Goal: Information Seeking & Learning: Learn about a topic

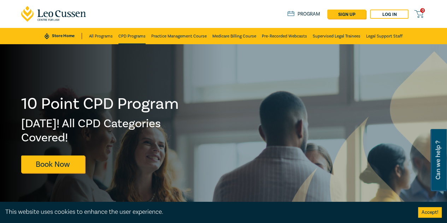
click at [130, 41] on link "CPD Programs" at bounding box center [131, 36] width 27 height 16
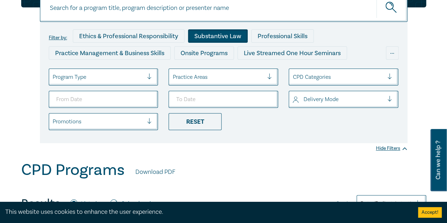
scroll to position [177, 0]
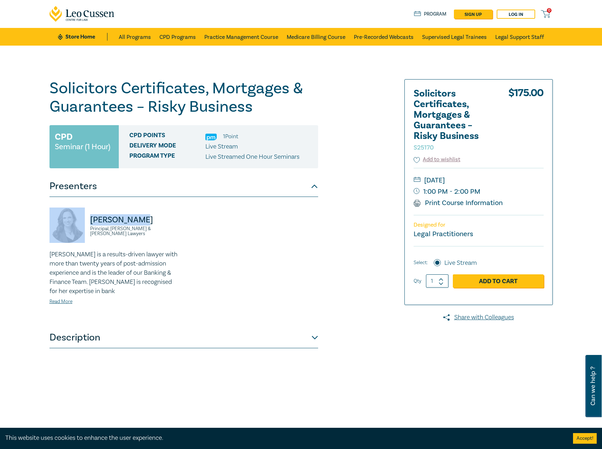
drag, startPoint x: 141, startPoint y: 224, endPoint x: 109, endPoint y: 223, distance: 31.8
click at [81, 224] on div "Shelley Nave Principal, Hunt & Hunt Lawyers" at bounding box center [114, 228] width 130 height 42
copy div "Shelley Nave"
drag, startPoint x: 166, startPoint y: 232, endPoint x: 90, endPoint y: 236, distance: 76.4
click at [90, 236] on div "Shelley Nave Principal, Hunt & Hunt Lawyers" at bounding box center [114, 228] width 130 height 42
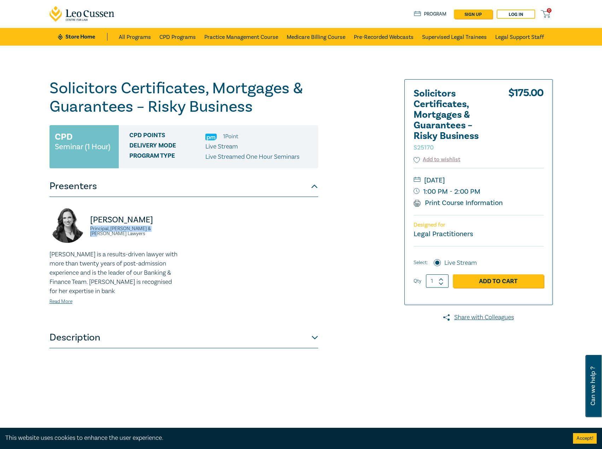
copy small "Principal, Hunt & Hunt Lawyers"
drag, startPoint x: 528, startPoint y: 181, endPoint x: 514, endPoint y: 182, distance: 13.5
click at [514, 182] on small "Thursday, 20 November 2025" at bounding box center [478, 180] width 130 height 11
copy small "Thursday, 20 November 2025"
drag, startPoint x: 494, startPoint y: 194, endPoint x: 415, endPoint y: 191, distance: 78.5
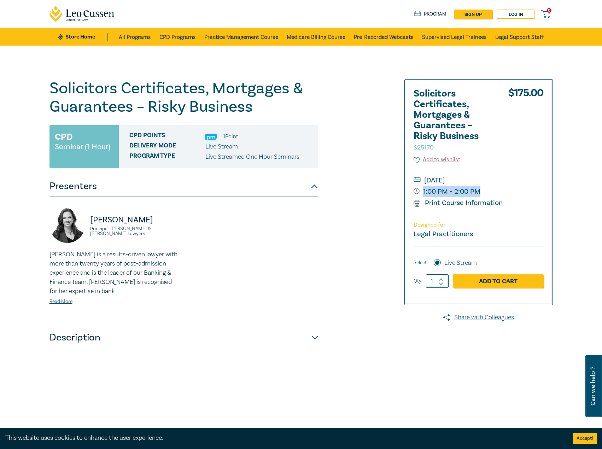
click at [415, 191] on small "1:00 PM - 2:00 PM" at bounding box center [478, 191] width 130 height 11
copy small "1:00 PM - 2:00 PM"
drag, startPoint x: 523, startPoint y: 178, endPoint x: 509, endPoint y: 177, distance: 14.1
click at [509, 177] on small "Thursday, 20 November 2025" at bounding box center [478, 180] width 130 height 11
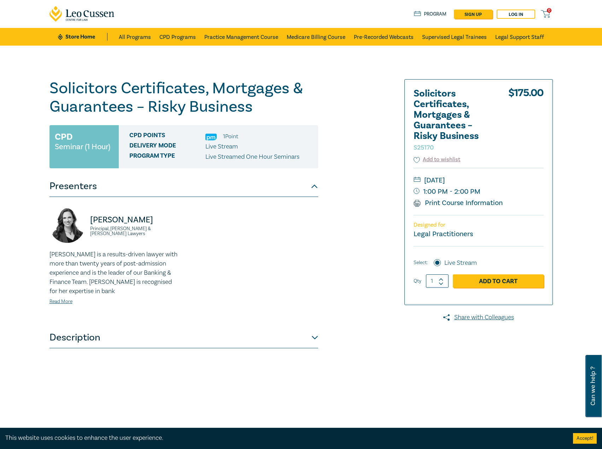
drag, startPoint x: 524, startPoint y: 177, endPoint x: 477, endPoint y: 183, distance: 47.6
click at [477, 183] on small "Thursday, 20 November 2025" at bounding box center [478, 180] width 130 height 11
click at [472, 182] on small "Thursday, 20 November 2025" at bounding box center [478, 180] width 130 height 11
drag, startPoint x: 469, startPoint y: 179, endPoint x: 520, endPoint y: 178, distance: 50.9
click at [520, 178] on small "Thursday, 20 November 2025" at bounding box center [478, 180] width 130 height 11
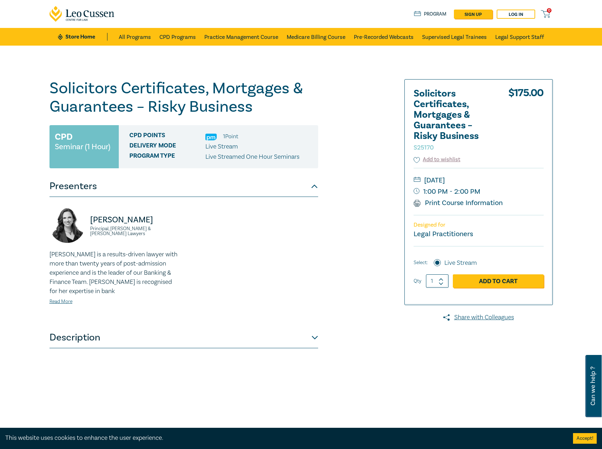
click at [465, 177] on small "Thursday, 20 November 2025" at bounding box center [478, 180] width 130 height 11
drag, startPoint x: 466, startPoint y: 180, endPoint x: 515, endPoint y: 179, distance: 49.1
click at [515, 179] on small "Thursday, 20 November 2025" at bounding box center [478, 180] width 130 height 11
copy small "November 2025"
drag, startPoint x: 147, startPoint y: 219, endPoint x: 83, endPoint y: 222, distance: 64.3
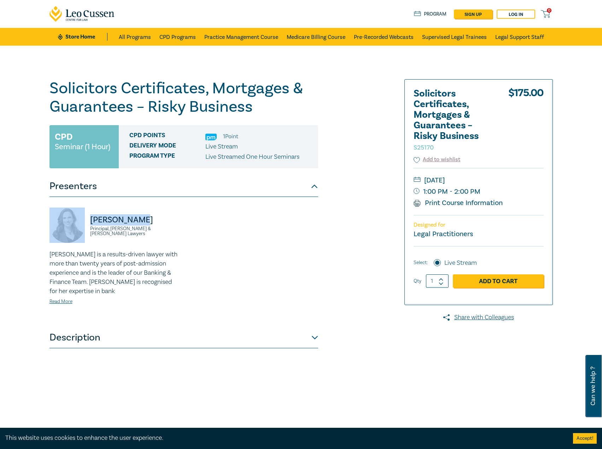
click at [83, 222] on div "Shelley Nave Principal, Hunt & Hunt Lawyers" at bounding box center [114, 228] width 130 height 42
copy div "Shelley Nave"
click at [59, 302] on link "Read More" at bounding box center [60, 301] width 23 height 6
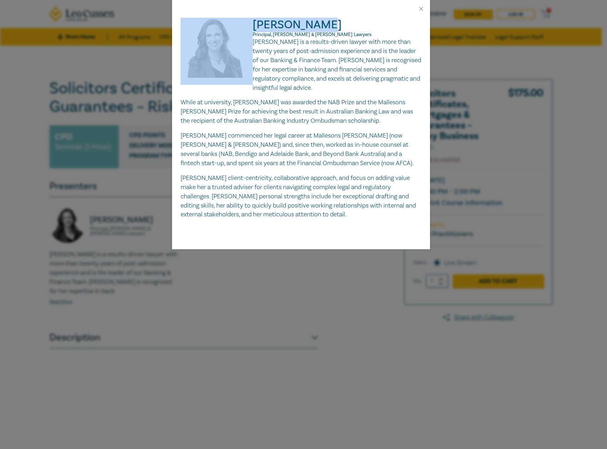
drag, startPoint x: 346, startPoint y: 29, endPoint x: 245, endPoint y: 20, distance: 101.1
click at [245, 20] on div "Shelley Nave Principal, Hunt & Hunt Lawyers Shelley Nave is a results-driven la…" at bounding box center [301, 118] width 241 height 201
copy div "Shelley Nave"
drag, startPoint x: 324, startPoint y: 36, endPoint x: 252, endPoint y: 33, distance: 71.4
click at [252, 33] on div "Shelley Nave Principal, Hunt & Hunt Lawyers Shelley Nave is a results-driven la…" at bounding box center [301, 118] width 241 height 201
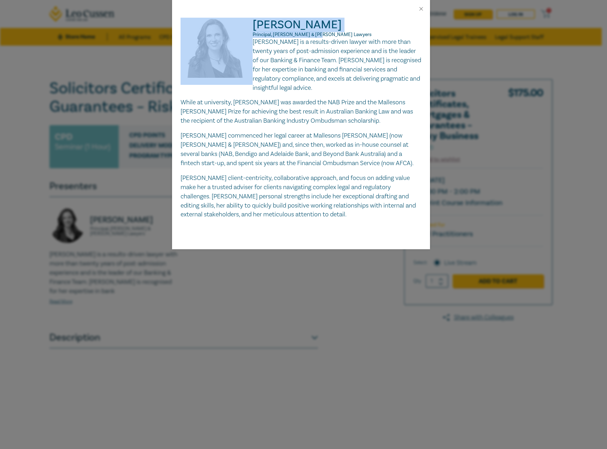
click at [283, 33] on span "Principal, Hunt & Hunt Lawyers" at bounding box center [312, 34] width 119 height 6
click at [323, 34] on p "Principal, Hunt & Hunt Lawyers" at bounding box center [301, 35] width 241 height 6
drag, startPoint x: 319, startPoint y: 33, endPoint x: 252, endPoint y: 33, distance: 66.8
click at [252, 33] on div "Shelley Nave Principal, Hunt & Hunt Lawyers Shelley Nave is a results-driven la…" at bounding box center [301, 118] width 241 height 201
click at [291, 36] on span "Principal, Hunt & Hunt Lawyers" at bounding box center [312, 34] width 119 height 6
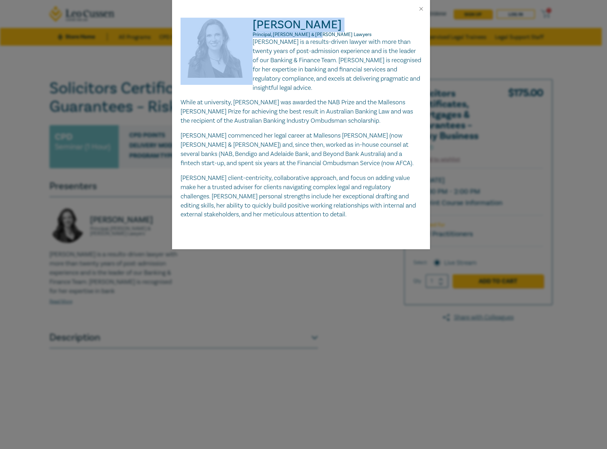
click at [323, 33] on p "Principal, Hunt & Hunt Lawyers" at bounding box center [301, 35] width 241 height 6
drag, startPoint x: 321, startPoint y: 34, endPoint x: 311, endPoint y: 35, distance: 10.7
click at [321, 34] on p "Principal, Hunt & Hunt Lawyers" at bounding box center [301, 35] width 241 height 6
click at [304, 36] on span "Principal, Hunt & Hunt Lawyers" at bounding box center [312, 34] width 119 height 6
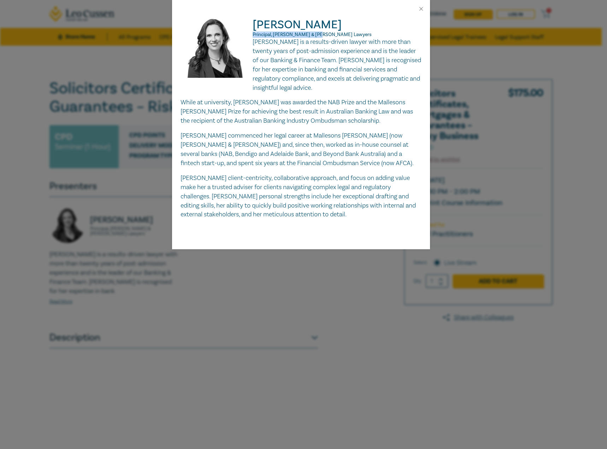
drag, startPoint x: 321, startPoint y: 34, endPoint x: 253, endPoint y: 35, distance: 68.2
click at [253, 35] on p "Principal, Hunt & Hunt Lawyers" at bounding box center [301, 35] width 241 height 6
copy span "Principal, Hunt & Hunt Lawyers"
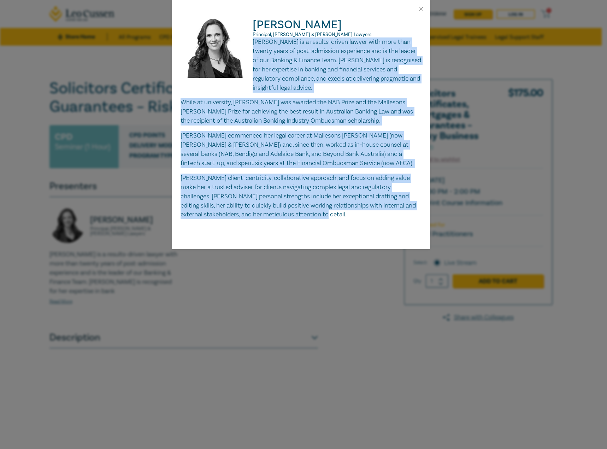
drag, startPoint x: 254, startPoint y: 40, endPoint x: 354, endPoint y: 217, distance: 203.5
click at [357, 219] on div "Shelley Nave is a results-driven lawyer with more than twenty years of post-adm…" at bounding box center [301, 128] width 241 height 182
copy div "Shelley Nave is a results-driven lawyer with more than twenty years of post-adm…"
click at [146, 164] on div "Shelley Nave Principal, Hunt & Hunt Lawyers Shelley Nave is a results-driven la…" at bounding box center [303, 224] width 607 height 449
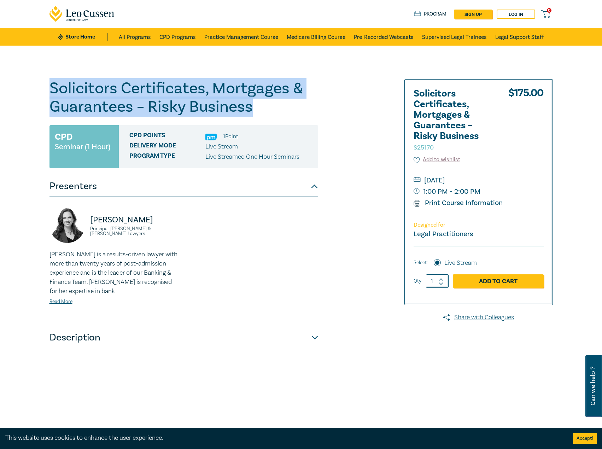
drag, startPoint x: 259, startPoint y: 113, endPoint x: 27, endPoint y: 87, distance: 233.5
click at [27, 87] on div "Solicitors Certificates, Mortgages & Guarantees – Risky Business S25170 CPD Sem…" at bounding box center [301, 256] width 602 height 420
copy h1 "Solicitors Certificates, Mortgages & Guarantees – Risky Business"
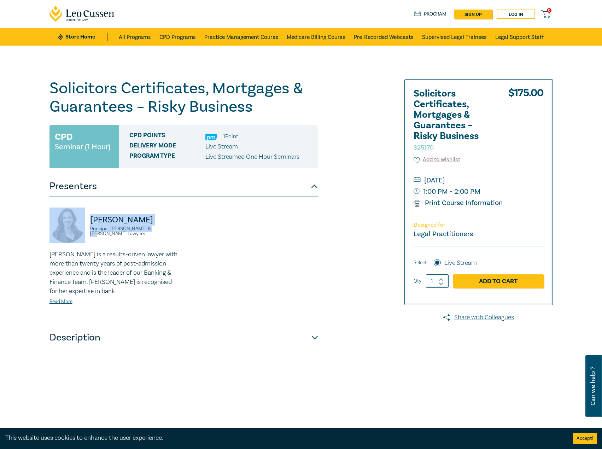
drag, startPoint x: 168, startPoint y: 235, endPoint x: 78, endPoint y: 218, distance: 91.0
click at [78, 218] on div "Shelley Nave Principal, Hunt & Hunt Lawyers" at bounding box center [114, 228] width 130 height 42
click at [125, 40] on link "All Programs" at bounding box center [135, 37] width 32 height 18
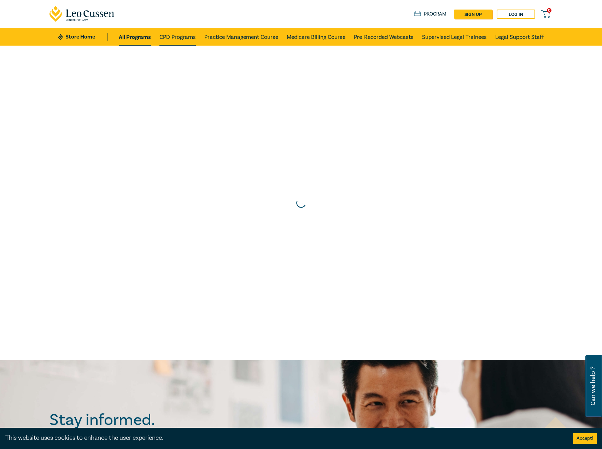
click at [173, 40] on link "CPD Programs" at bounding box center [177, 37] width 36 height 18
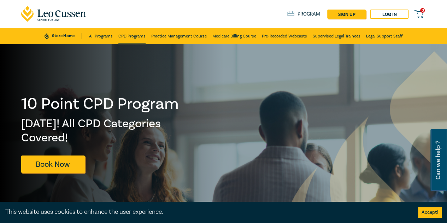
click at [135, 39] on link "CPD Programs" at bounding box center [131, 36] width 27 height 16
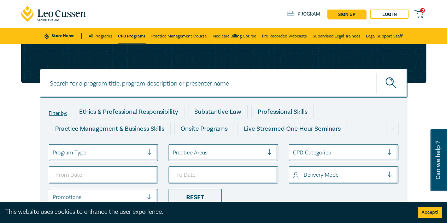
click at [135, 39] on link "CPD Programs" at bounding box center [132, 36] width 28 height 16
click at [63, 34] on link "Store Home" at bounding box center [63, 36] width 37 height 6
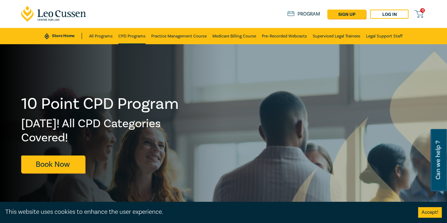
click at [129, 39] on link "CPD Programs" at bounding box center [131, 36] width 27 height 16
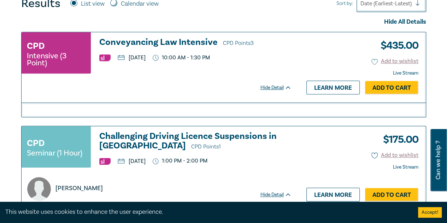
scroll to position [283, 0]
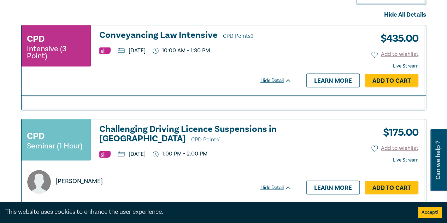
drag, startPoint x: 181, startPoint y: 32, endPoint x: 128, endPoint y: 60, distance: 59.9
click at [128, 60] on div "CPD Intensive (3 Point) Conveyancing Law Intensive CPD Points 3 Tuesday, 30 Sep…" at bounding box center [157, 48] width 270 height 37
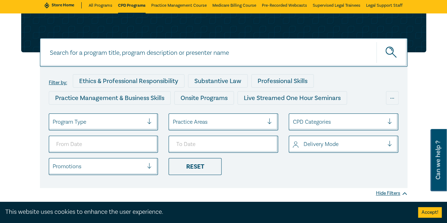
scroll to position [0, 0]
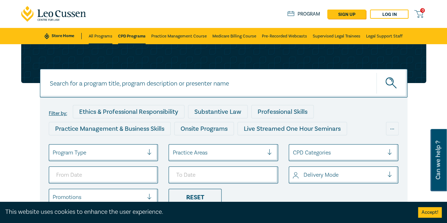
click at [105, 41] on link "All Programs" at bounding box center [101, 36] width 24 height 16
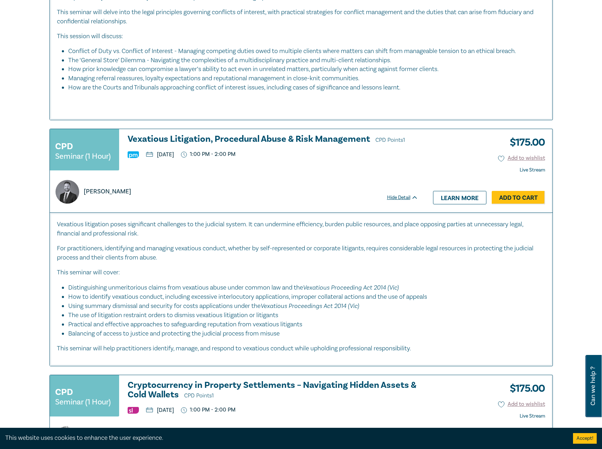
scroll to position [1413, 0]
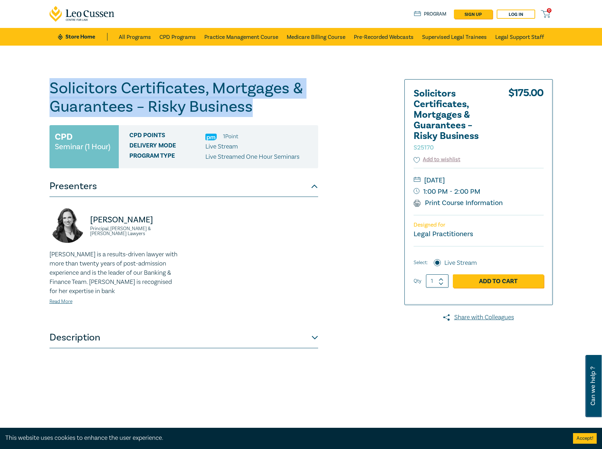
drag, startPoint x: 265, startPoint y: 114, endPoint x: 24, endPoint y: 85, distance: 242.7
click at [24, 85] on div "Solicitors Certificates, Mortgages & Guarantees – Risky Business S25170 CPD Sem…" at bounding box center [301, 256] width 602 height 420
copy h1 "Solicitors Certificates, Mortgages & Guarantees – Risky Business"
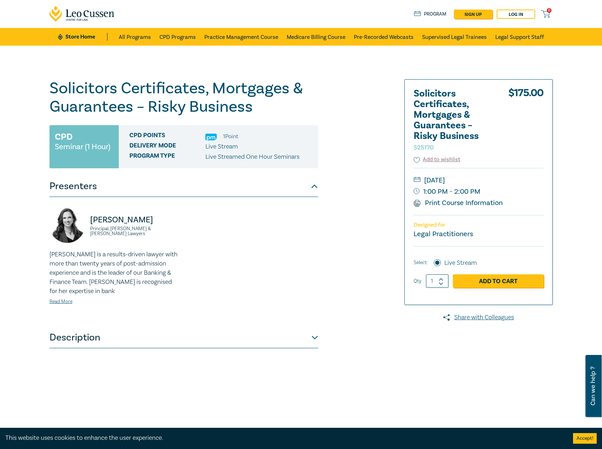
click at [519, 180] on small "[DATE]" at bounding box center [478, 180] width 130 height 11
drag, startPoint x: 514, startPoint y: 180, endPoint x: 399, endPoint y: 181, distance: 115.2
click at [399, 181] on div "Solicitors Certificates, Mortgages & Guarantees – Risky Business S25170 CPD Sem…" at bounding box center [301, 255] width 512 height 353
click at [512, 186] on small "1:00 PM - 2:00 PM" at bounding box center [478, 191] width 130 height 11
click at [514, 179] on small "[DATE]" at bounding box center [478, 180] width 130 height 11
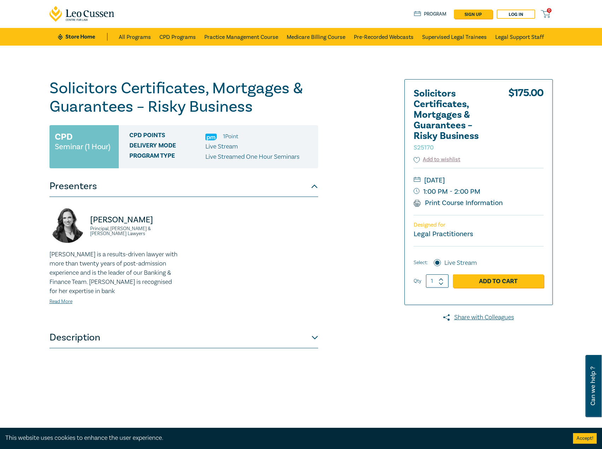
copy small "[DATE]"
drag, startPoint x: 161, startPoint y: 228, endPoint x: 96, endPoint y: 224, distance: 65.1
click at [89, 223] on div "[PERSON_NAME] Principal, [PERSON_NAME] & [PERSON_NAME] Lawyers" at bounding box center [114, 228] width 130 height 42
drag, startPoint x: 216, startPoint y: 241, endPoint x: 179, endPoint y: 234, distance: 37.4
click at [210, 238] on div "Shelley Nave Principal, Hunt & Hunt Lawyers Shelley Nave is a results-driven la…" at bounding box center [183, 261] width 277 height 109
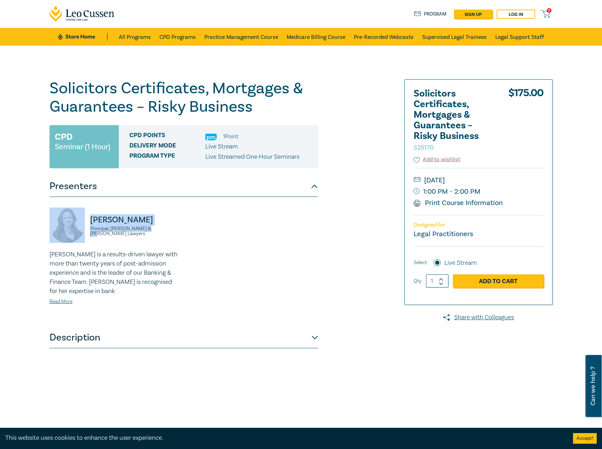
drag, startPoint x: 160, startPoint y: 231, endPoint x: 80, endPoint y: 223, distance: 80.7
click at [80, 223] on div "[PERSON_NAME] Principal, [PERSON_NAME] & [PERSON_NAME] Lawyers" at bounding box center [114, 228] width 130 height 42
copy div "[PERSON_NAME] Principal, [PERSON_NAME] & [PERSON_NAME] Lawyers"
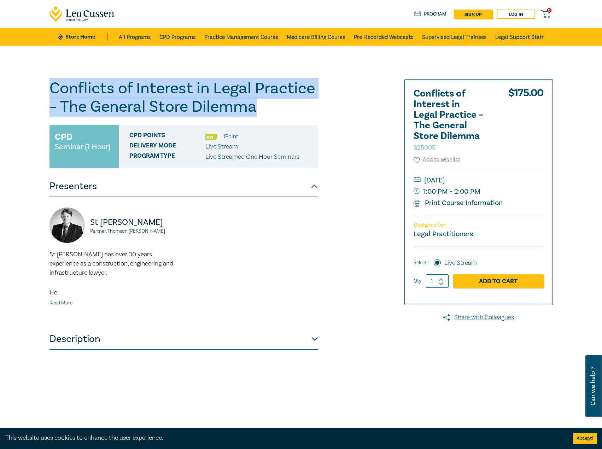
drag, startPoint x: 283, startPoint y: 111, endPoint x: 0, endPoint y: 81, distance: 284.9
copy h1 "Conflicts of Interest in Legal Practice – The General Store Dilemma"
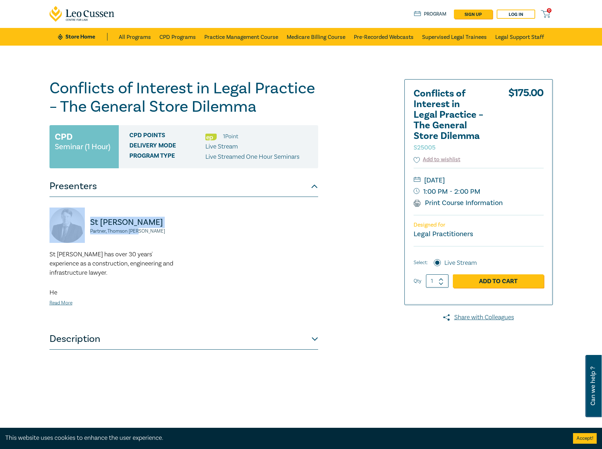
drag, startPoint x: 151, startPoint y: 234, endPoint x: 79, endPoint y: 226, distance: 72.5
click at [79, 226] on div "St John Frawley Partner, Thomson Geer" at bounding box center [114, 228] width 130 height 42
copy div "St John Frawley Partner, Thomson Geer"
drag, startPoint x: 520, startPoint y: 170, endPoint x: 511, endPoint y: 171, distance: 8.9
click at [511, 175] on small "Tuesday, 25 November 2025" at bounding box center [478, 180] width 130 height 11
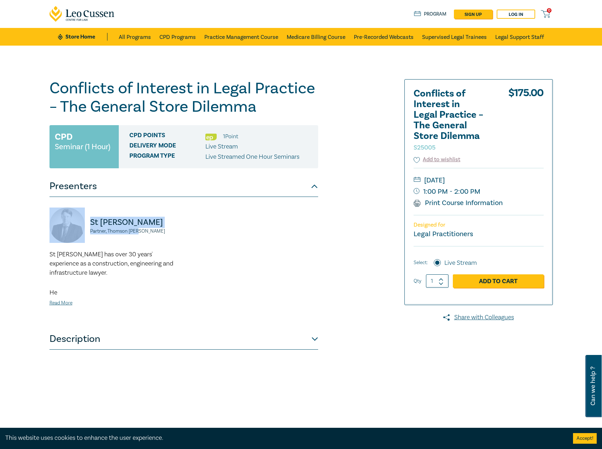
copy small "Tuesday, 25 November 2025"
drag, startPoint x: 494, startPoint y: 181, endPoint x: 483, endPoint y: 180, distance: 11.0
click at [483, 186] on small "1:00 PM - 2:00 PM" at bounding box center [478, 191] width 130 height 11
click at [422, 186] on small "1:00 PM - 2:00 PM" at bounding box center [478, 191] width 130 height 11
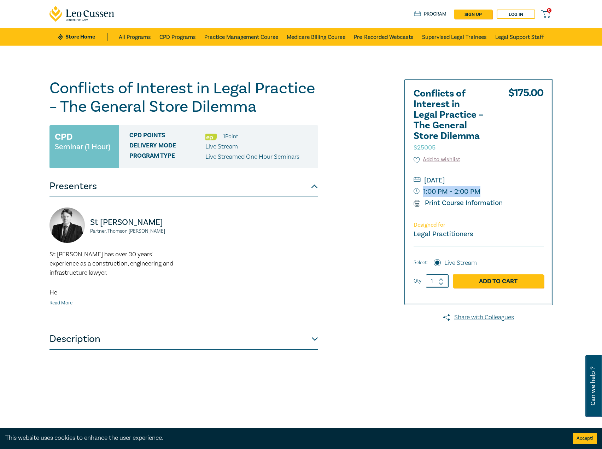
drag, startPoint x: 424, startPoint y: 179, endPoint x: 478, endPoint y: 181, distance: 54.4
click at [478, 186] on small "1:00 PM - 2:00 PM" at bounding box center [478, 191] width 130 height 11
copy small "1:00 PM - 2:00 PM"
drag, startPoint x: 516, startPoint y: 168, endPoint x: 484, endPoint y: 170, distance: 31.8
click at [480, 175] on small "[DATE]" at bounding box center [478, 180] width 130 height 11
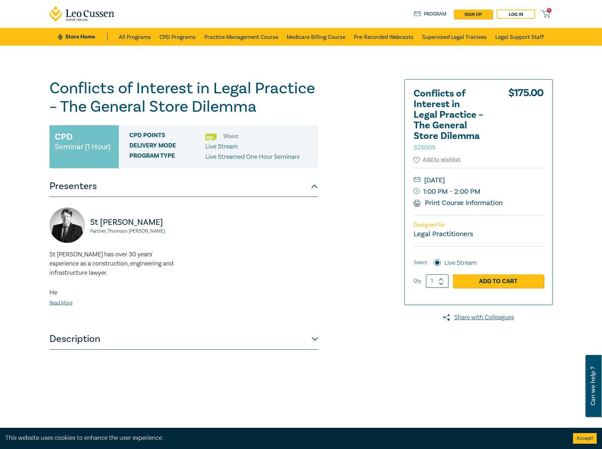
click at [485, 175] on small "[DATE]" at bounding box center [478, 180] width 130 height 11
drag, startPoint x: 464, startPoint y: 169, endPoint x: 511, endPoint y: 168, distance: 47.7
click at [511, 175] on small "[DATE]" at bounding box center [478, 180] width 130 height 11
copy small "[DATE]"
drag, startPoint x: 162, startPoint y: 224, endPoint x: 114, endPoint y: 222, distance: 48.1
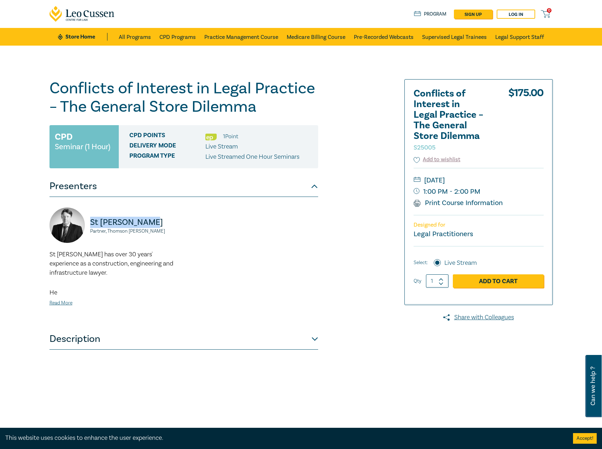
click at [87, 226] on div "St John Frawley Partner, Thomson Geer" at bounding box center [114, 228] width 130 height 42
copy p "St [PERSON_NAME]"
drag, startPoint x: 150, startPoint y: 235, endPoint x: 86, endPoint y: 232, distance: 64.0
click at [86, 232] on div "St John Frawley Partner, Thomson Geer" at bounding box center [114, 228] width 130 height 42
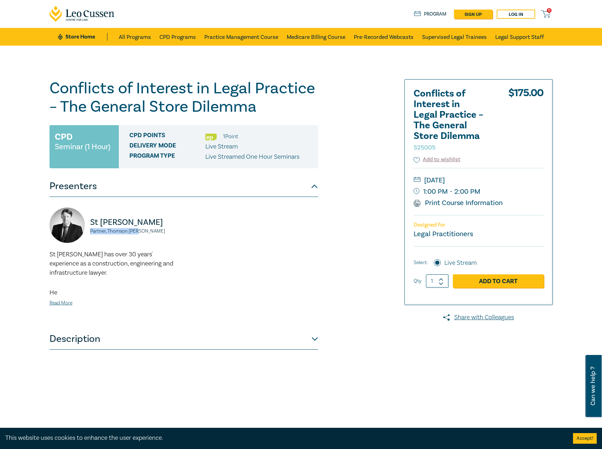
copy small "Partner, Thomson Geer"
click at [54, 301] on link "Read More" at bounding box center [60, 303] width 23 height 6
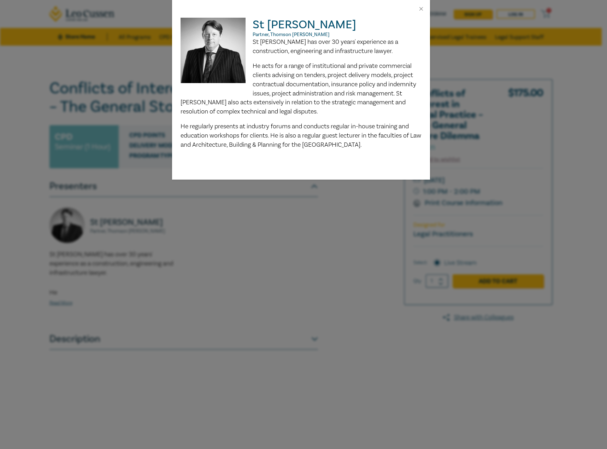
drag, startPoint x: 254, startPoint y: 40, endPoint x: 414, endPoint y: 149, distance: 193.7
click at [414, 149] on div "St John Frawley Partner, Thomson Geer St John has over 30 years' experience as …" at bounding box center [301, 99] width 258 height 162
copy div "St John has over 30 years' experience as a construction, engineering and infras…"
click at [420, 10] on button "Close" at bounding box center [421, 9] width 6 height 6
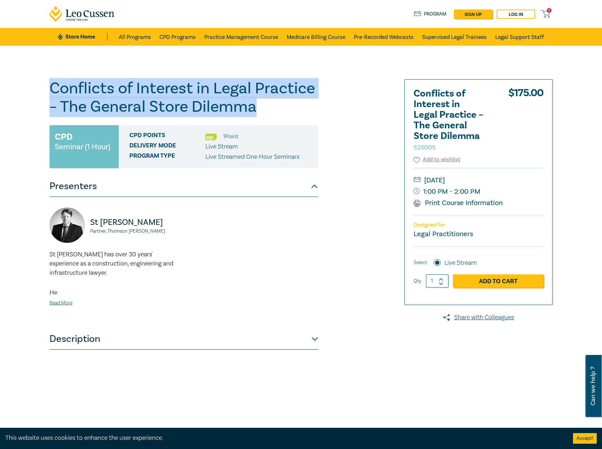
drag, startPoint x: 266, startPoint y: 109, endPoint x: 24, endPoint y: 90, distance: 243.5
click at [24, 90] on div "Conflicts of Interest in Legal Practice – The General Store Dilemma S25005 CPD …" at bounding box center [301, 256] width 602 height 420
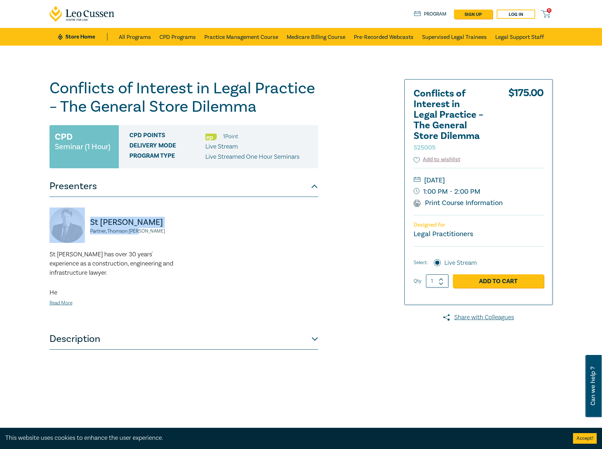
drag, startPoint x: 154, startPoint y: 234, endPoint x: 78, endPoint y: 220, distance: 77.3
click at [78, 220] on div "St John Frawley Partner, Thomson Geer" at bounding box center [114, 228] width 130 height 42
click at [241, 317] on div "St John Frawley Partner, Thomson Geer St John has over 30 years' experience as …" at bounding box center [183, 262] width 277 height 110
drag, startPoint x: 524, startPoint y: 172, endPoint x: 513, endPoint y: 170, distance: 11.4
click at [513, 175] on small "[DATE]" at bounding box center [478, 180] width 130 height 11
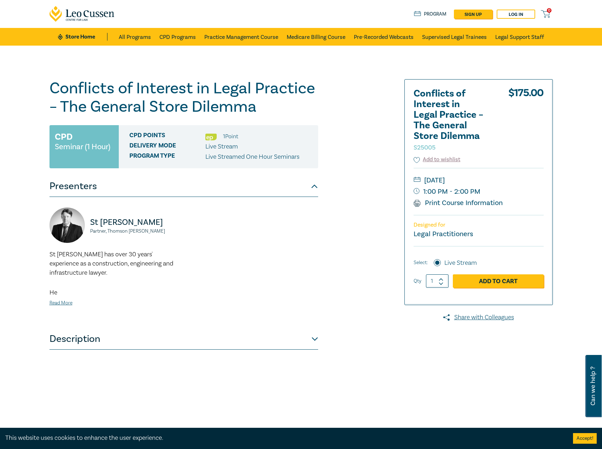
click at [508, 175] on small "[DATE]" at bounding box center [478, 180] width 130 height 11
drag, startPoint x: 514, startPoint y: 169, endPoint x: 512, endPoint y: 172, distance: 4.3
click at [512, 175] on small "[DATE]" at bounding box center [478, 180] width 130 height 11
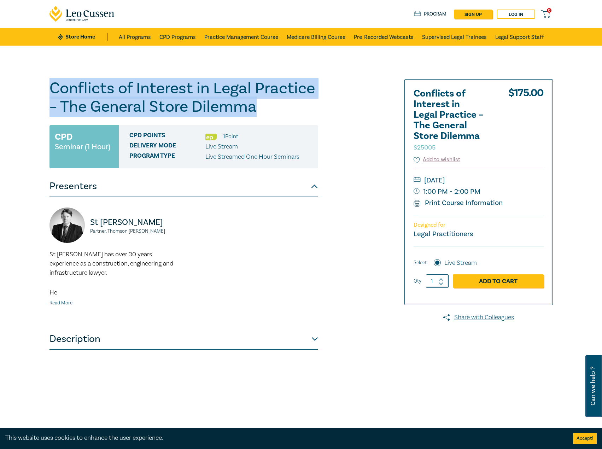
drag, startPoint x: 275, startPoint y: 110, endPoint x: 1, endPoint y: 70, distance: 277.3
click at [1, 70] on div "Conflicts of Interest in Legal Practice – The General Store Dilemma S25005 CPD …" at bounding box center [301, 256] width 602 height 420
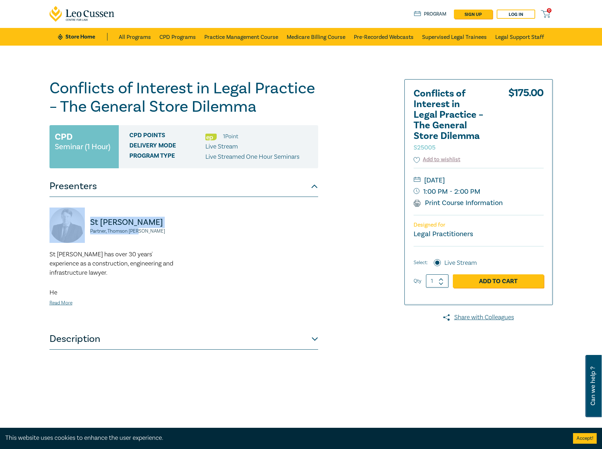
drag, startPoint x: 150, startPoint y: 231, endPoint x: 69, endPoint y: 220, distance: 81.6
click at [69, 220] on div "St John Frawley Partner, Thomson Geer" at bounding box center [114, 228] width 130 height 42
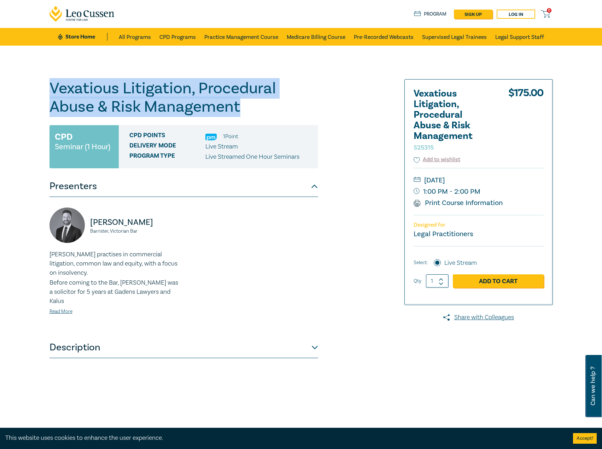
drag, startPoint x: 267, startPoint y: 111, endPoint x: 122, endPoint y: 89, distance: 147.4
click at [34, 83] on div "Vexatious Litigation, Procedural Abuse & Risk Management S25315 CPD Seminar (1 …" at bounding box center [301, 256] width 602 height 420
copy h1 "Vexatious Litigation, Procedural Abuse & Risk Management"
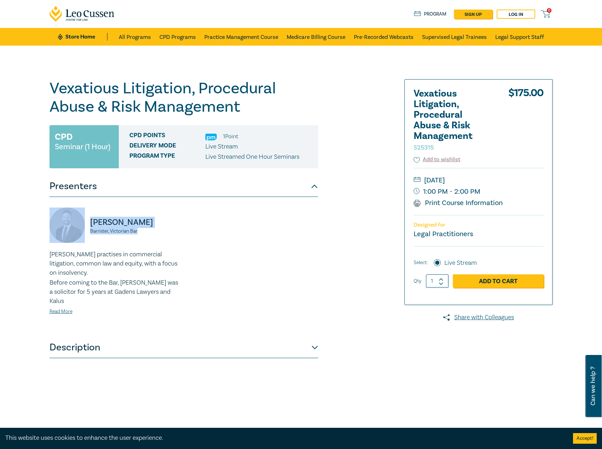
drag, startPoint x: 146, startPoint y: 230, endPoint x: 131, endPoint y: 224, distance: 16.2
click at [76, 221] on div "Patrick Miller Barrister, Victorian Bar" at bounding box center [114, 228] width 130 height 42
click at [131, 224] on p "Patrick Miller" at bounding box center [134, 222] width 89 height 11
drag, startPoint x: 142, startPoint y: 222, endPoint x: 78, endPoint y: 222, distance: 63.6
click at [78, 222] on div "Patrick Miller Barrister, Victorian Bar" at bounding box center [114, 228] width 130 height 42
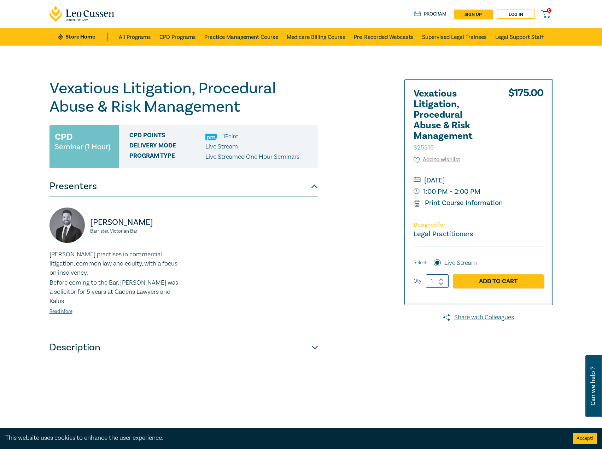
copy div "Patrick Miller"
click at [158, 233] on small "Barrister, Victorian Bar" at bounding box center [134, 231] width 89 height 5
drag, startPoint x: 139, startPoint y: 237, endPoint x: 83, endPoint y: 233, distance: 55.9
click at [83, 233] on div "Patrick Miller Barrister, Victorian Bar" at bounding box center [114, 228] width 130 height 42
copy small "Barrister, Victorian Bar"
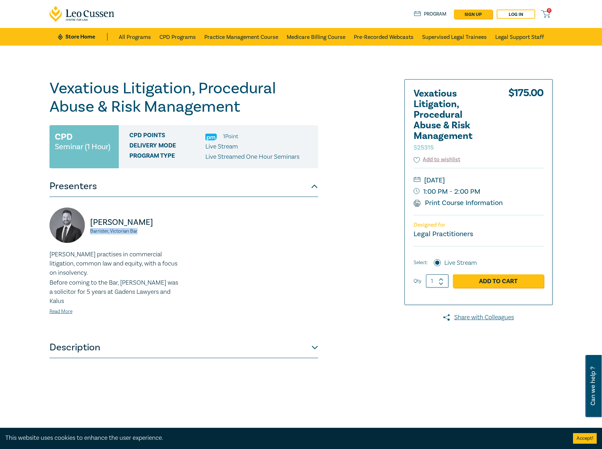
drag, startPoint x: 538, startPoint y: 177, endPoint x: 521, endPoint y: 180, distance: 16.5
click at [521, 180] on small "[DATE]" at bounding box center [478, 180] width 130 height 11
copy small "[DATE]"
drag, startPoint x: 491, startPoint y: 193, endPoint x: 478, endPoint y: 190, distance: 13.5
click at [478, 190] on small "1:00 PM - 2:00 PM" at bounding box center [478, 191] width 130 height 11
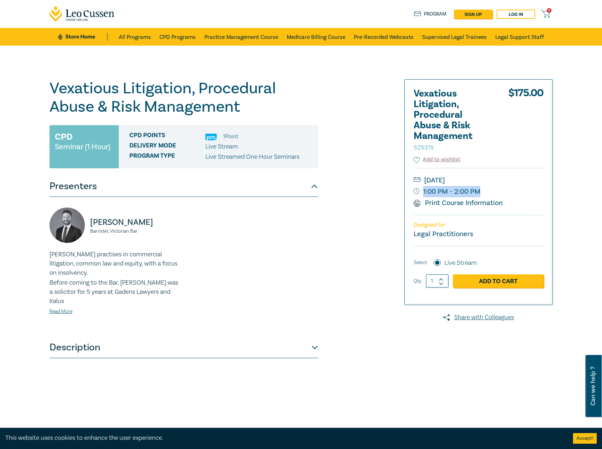
copy small "1:00 PM - 2:00 PM"
drag, startPoint x: 529, startPoint y: 178, endPoint x: 513, endPoint y: 182, distance: 16.2
click at [513, 182] on small "[DATE]" at bounding box center [478, 180] width 130 height 11
click at [512, 181] on small "[DATE]" at bounding box center [478, 180] width 130 height 11
drag, startPoint x: 473, startPoint y: 178, endPoint x: 521, endPoint y: 180, distance: 48.1
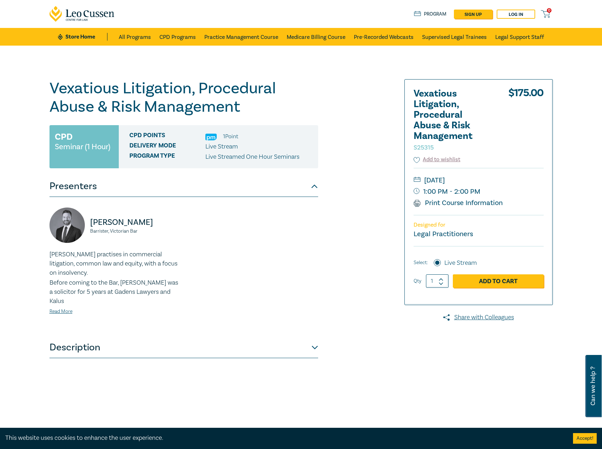
click at [521, 180] on small "[DATE]" at bounding box center [478, 180] width 130 height 11
copy small "[DATE]"
drag, startPoint x: 152, startPoint y: 220, endPoint x: 66, endPoint y: 226, distance: 86.0
click at [66, 226] on div "Patrick Miller Barrister, Victorian Bar" at bounding box center [114, 228] width 130 height 42
click at [138, 223] on p "[PERSON_NAME]" at bounding box center [134, 222] width 89 height 11
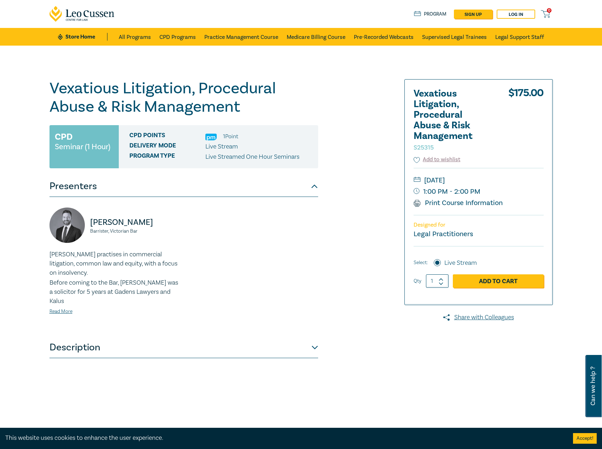
drag, startPoint x: 142, startPoint y: 220, endPoint x: 87, endPoint y: 221, distance: 55.5
click at [87, 221] on div "Patrick Miller Barrister, Victorian Bar" at bounding box center [114, 228] width 130 height 42
copy p "[PERSON_NAME]"
drag, startPoint x: 148, startPoint y: 234, endPoint x: 85, endPoint y: 233, distance: 63.2
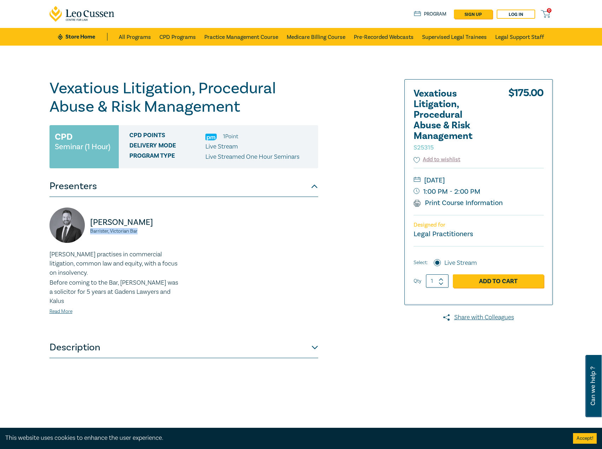
click at [85, 233] on div "Patrick Miller Barrister, Victorian Bar" at bounding box center [114, 228] width 130 height 42
copy small "Barrister, Victorian Bar"
click at [60, 309] on link "Read More" at bounding box center [60, 311] width 23 height 6
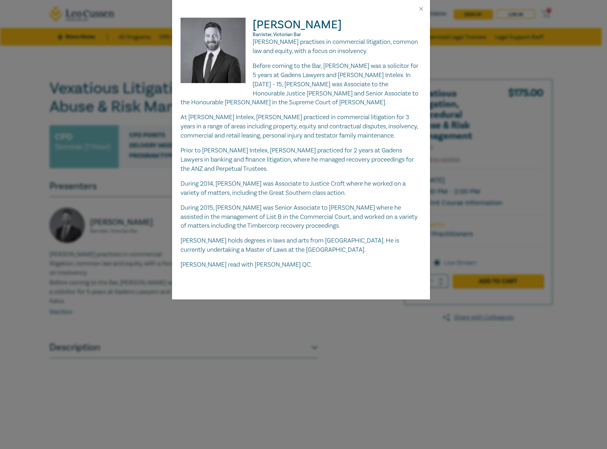
drag, startPoint x: 263, startPoint y: 43, endPoint x: 257, endPoint y: 48, distance: 7.4
click at [260, 46] on p "Patrick Miller practises in commercial litigation, common law and equity, with …" at bounding box center [301, 46] width 241 height 18
click at [252, 41] on img at bounding box center [217, 54] width 72 height 72
click at [254, 42] on p "Patrick Miller practises in commercial litigation, common law and equity, with …" at bounding box center [301, 46] width 241 height 18
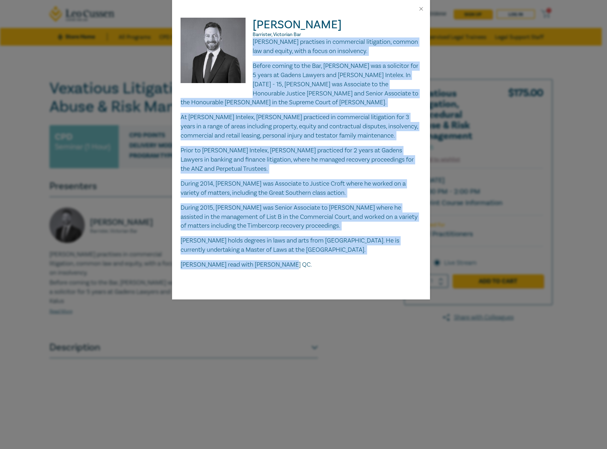
drag, startPoint x: 253, startPoint y: 40, endPoint x: 366, endPoint y: 260, distance: 247.1
click at [366, 260] on div "Patrick Miller practises in commercial litigation, common law and equity, with …" at bounding box center [301, 153] width 241 height 232
copy div "Patrick Miller practises in commercial litigation, common law and equity, with …"
click at [420, 8] on button "Close" at bounding box center [421, 9] width 6 height 6
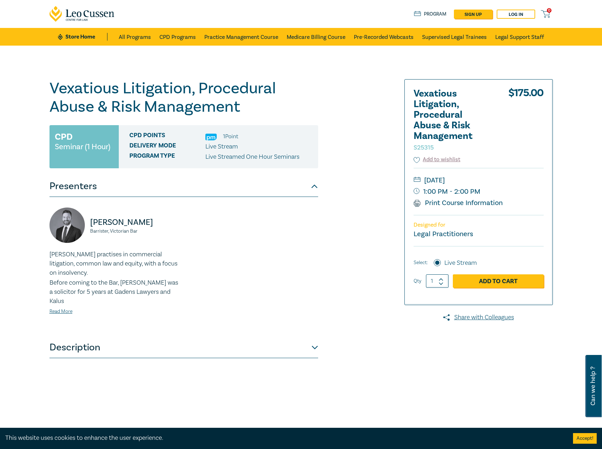
drag, startPoint x: 282, startPoint y: 122, endPoint x: 271, endPoint y: 114, distance: 12.9
click at [280, 121] on div "Vexatious Litigation, Procedural Abuse & Risk Management S25315 CPD Seminar (1 …" at bounding box center [183, 255] width 269 height 353
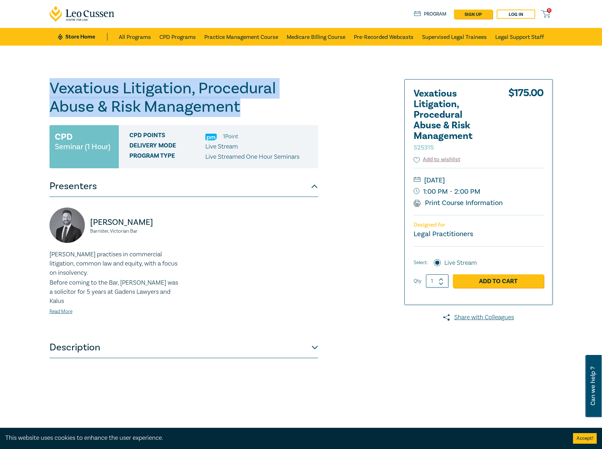
drag, startPoint x: 262, startPoint y: 110, endPoint x: 0, endPoint y: 84, distance: 264.1
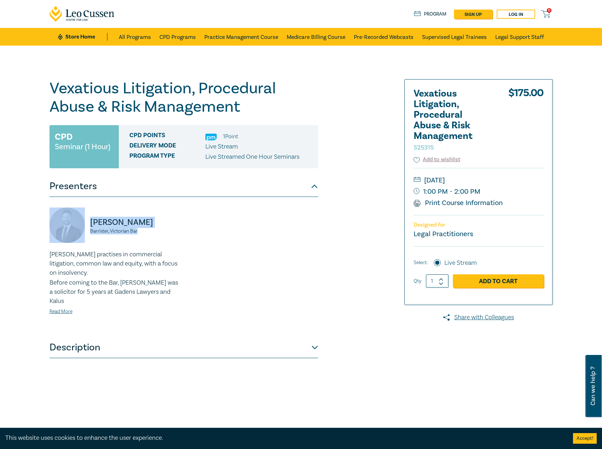
drag, startPoint x: 143, startPoint y: 234, endPoint x: 82, endPoint y: 228, distance: 61.4
click at [82, 228] on div "Patrick Miller Barrister, Victorian Bar" at bounding box center [114, 228] width 130 height 42
click at [525, 179] on small "Wednesday, 26 November 2025" at bounding box center [478, 180] width 130 height 11
drag, startPoint x: 530, startPoint y: 179, endPoint x: 523, endPoint y: 183, distance: 8.4
click at [523, 183] on small "Wednesday, 26 November 2025" at bounding box center [478, 180] width 130 height 11
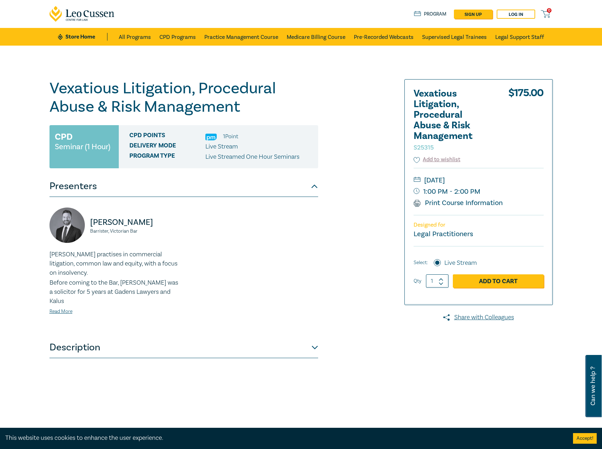
click at [224, 109] on h1 "Vexatious Litigation, Procedural Abuse & Risk Management S25315" at bounding box center [183, 97] width 269 height 37
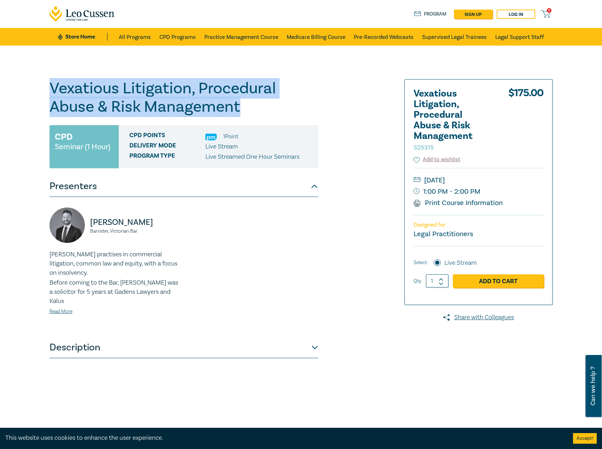
drag, startPoint x: 261, startPoint y: 111, endPoint x: 52, endPoint y: 89, distance: 210.9
click at [26, 88] on div "Vexatious Litigation, Procedural Abuse & Risk Management S25315 CPD Seminar (1 …" at bounding box center [301, 256] width 602 height 420
drag, startPoint x: 157, startPoint y: 226, endPoint x: 71, endPoint y: 223, distance: 86.3
click at [71, 223] on div "Patrick Miller Barrister, Victorian Bar" at bounding box center [114, 228] width 130 height 42
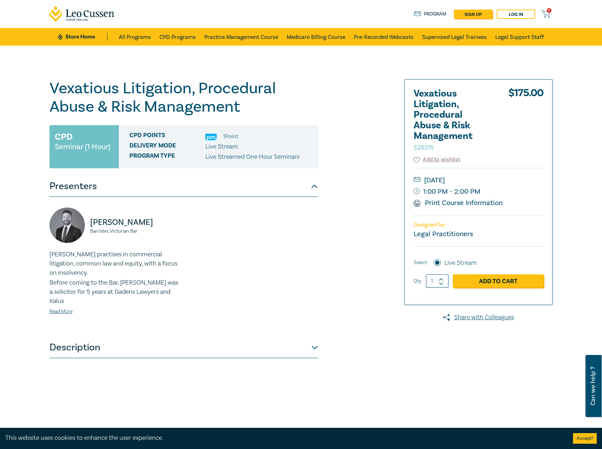
click at [128, 232] on small "Barrister, Victorian Bar" at bounding box center [134, 231] width 89 height 5
drag, startPoint x: 122, startPoint y: 232, endPoint x: 82, endPoint y: 226, distance: 40.7
click at [82, 226] on div "Patrick Miller Barrister, Victorian Bar" at bounding box center [114, 228] width 130 height 42
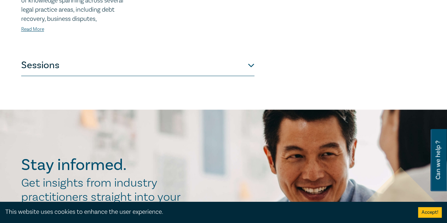
click at [231, 68] on button "Sessions" at bounding box center [137, 65] width 233 height 21
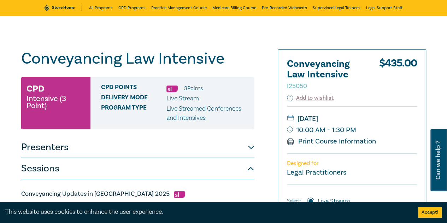
scroll to position [71, 0]
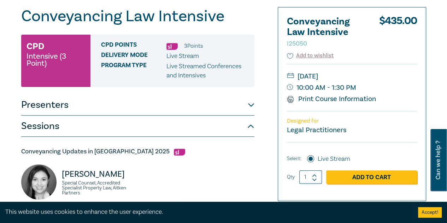
click at [136, 107] on button "Presenters" at bounding box center [137, 104] width 233 height 21
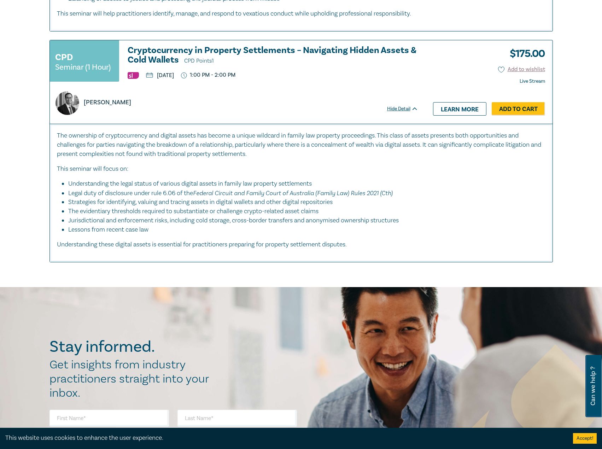
click at [158, 60] on h3 "Cryptocurrency in Property Settlements – Navigating Hidden Assets & Cold Wallet…" at bounding box center [273, 56] width 290 height 20
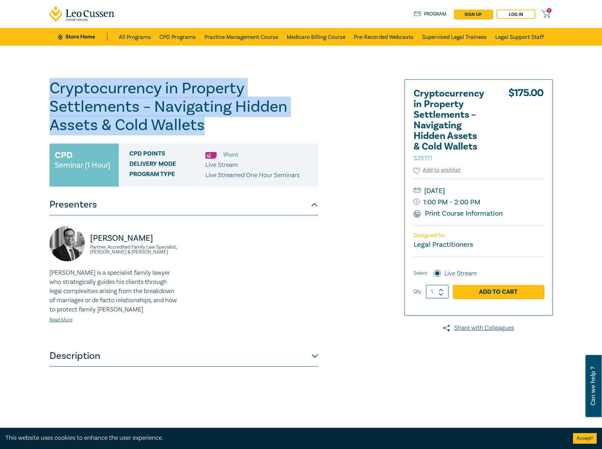
drag, startPoint x: 216, startPoint y: 127, endPoint x: 0, endPoint y: 77, distance: 222.4
copy h1 "Cryptocurrency in Property Settlements – Navigating Hidden Assets & Cold Wallets"
click at [93, 36] on link "Store Home" at bounding box center [82, 37] width 49 height 8
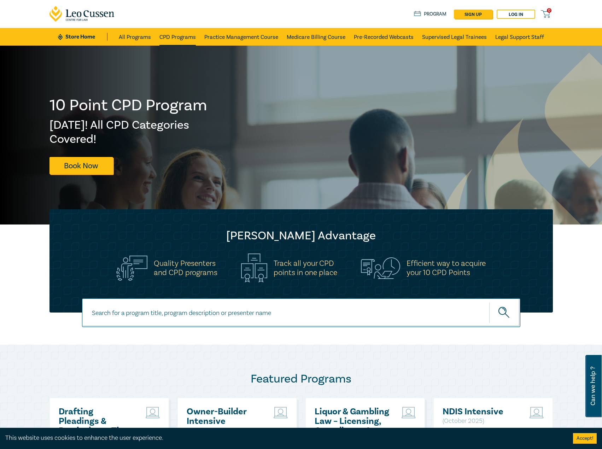
click at [173, 37] on link "CPD Programs" at bounding box center [177, 37] width 36 height 18
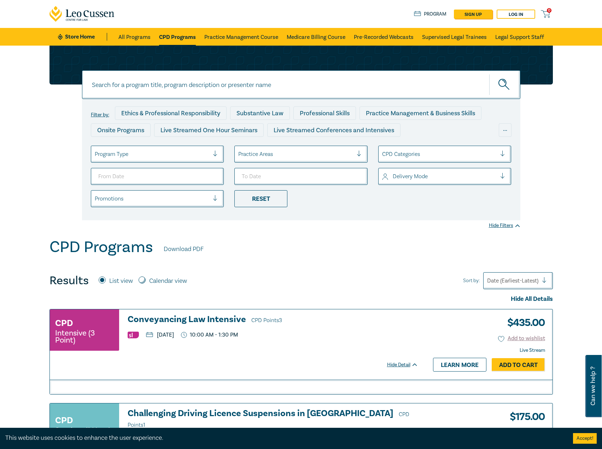
click at [164, 277] on label "Calendar view" at bounding box center [168, 280] width 38 height 9
click at [146, 277] on input "Calendar view" at bounding box center [141, 279] width 7 height 7
radio input "true"
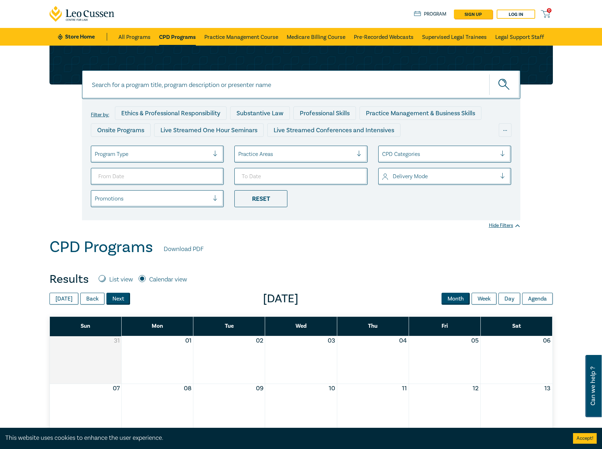
click at [119, 296] on button "Next" at bounding box center [118, 299] width 24 height 12
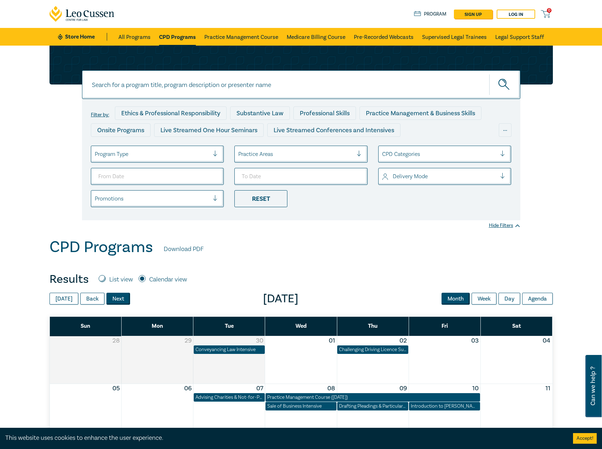
click at [119, 296] on button "Next" at bounding box center [118, 299] width 24 height 12
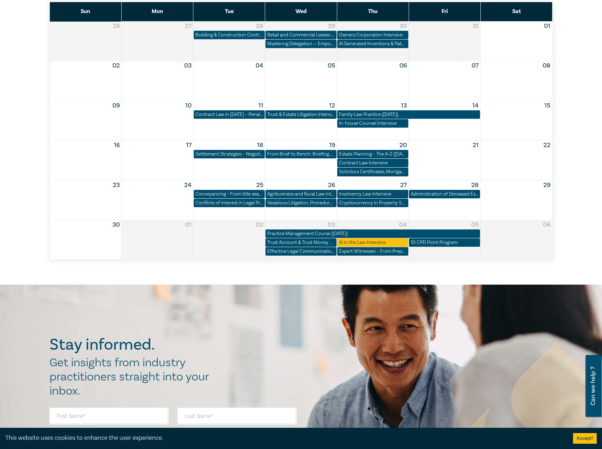
scroll to position [318, 0]
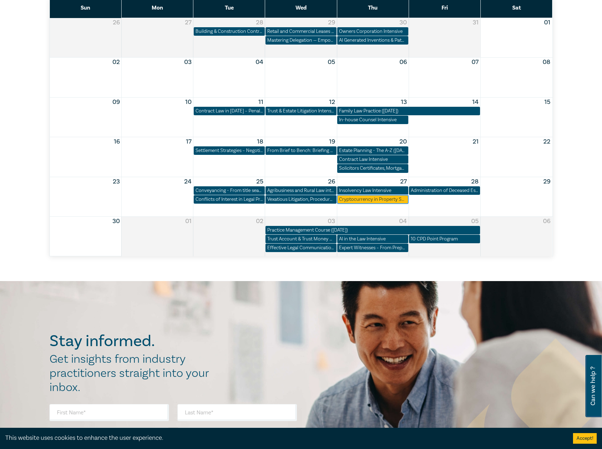
click at [381, 195] on div "Cryptocurrency in Property Settlements – Navigating Hidden Assets & Cold Wallets" at bounding box center [372, 199] width 71 height 8
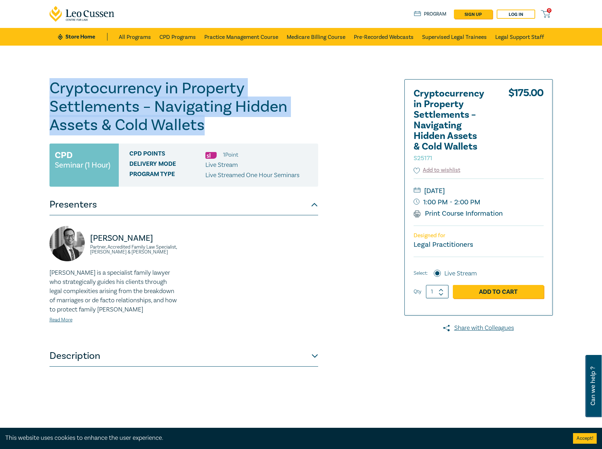
drag, startPoint x: 240, startPoint y: 129, endPoint x: 0, endPoint y: 82, distance: 244.4
copy h1 "Cryptocurrency in Property Settlements – Navigating Hidden Assets & Cold Wallets"
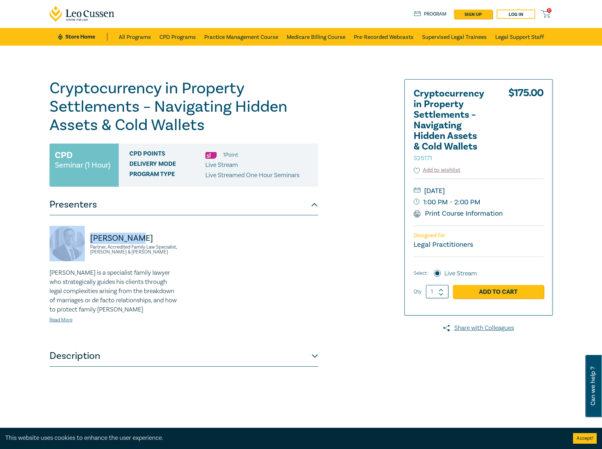
drag, startPoint x: 155, startPoint y: 238, endPoint x: 65, endPoint y: 233, distance: 90.6
click at [65, 233] on div "Byron Leong Partner, Accredited Family Law Specialist, Lander & Rogers" at bounding box center [114, 247] width 130 height 42
drag, startPoint x: 106, startPoint y: 235, endPoint x: 144, endPoint y: 228, distance: 38.5
click at [144, 228] on div "Byron Leong Partner, Accredited Family Law Specialist, Lander & Rogers" at bounding box center [114, 247] width 130 height 42
drag, startPoint x: 141, startPoint y: 240, endPoint x: 92, endPoint y: 238, distance: 49.1
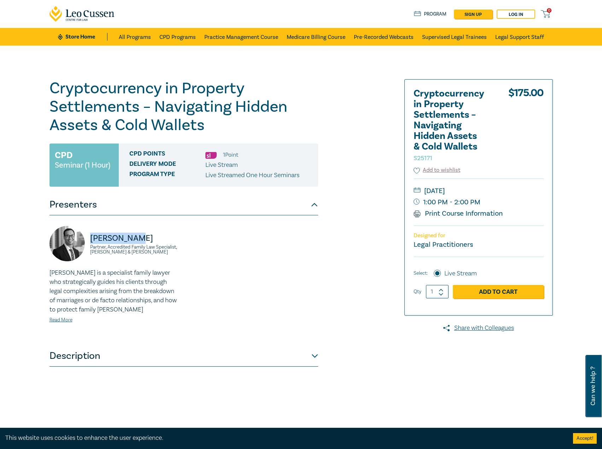
click at [92, 238] on p "Byron Leong" at bounding box center [134, 237] width 89 height 11
copy p "Byron Leong"
drag, startPoint x: 122, startPoint y: 252, endPoint x: 84, endPoint y: 246, distance: 38.3
click at [84, 246] on div "Byron Leong Partner, Accredited Family Law Specialist, Lander & Rogers" at bounding box center [114, 247] width 130 height 42
drag, startPoint x: 108, startPoint y: 253, endPoint x: 140, endPoint y: 246, distance: 32.4
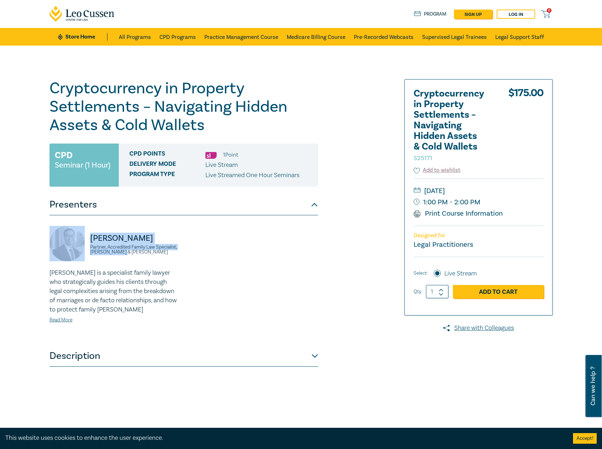
click at [140, 246] on small "Partner, Accredited Family Law Specialist, Lander & Rogers" at bounding box center [134, 249] width 89 height 10
drag, startPoint x: 134, startPoint y: 255, endPoint x: 90, endPoint y: 248, distance: 45.1
click at [90, 248] on div "Byron Leong Partner, Accredited Family Law Specialist, Lander & Rogers" at bounding box center [114, 247] width 130 height 42
copy small "Partner, Accredited Family Law Specialist, Lander & Rogers"
drag, startPoint x: 521, startPoint y: 189, endPoint x: 514, endPoint y: 190, distance: 7.1
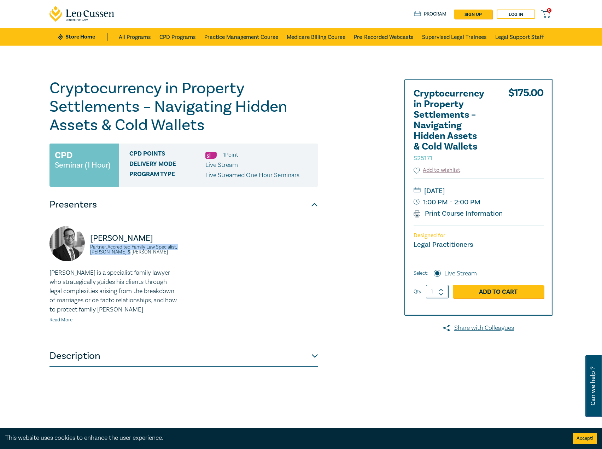
click at [514, 190] on small "Thursday, 27 November 2025" at bounding box center [478, 190] width 130 height 11
copy small "Thursday, 27 November 2025"
drag, startPoint x: 491, startPoint y: 200, endPoint x: 477, endPoint y: 200, distance: 14.5
click at [477, 200] on small "1:00 PM - 2:00 PM" at bounding box center [478, 201] width 130 height 11
copy small "1:00 PM - 2:00 PM"
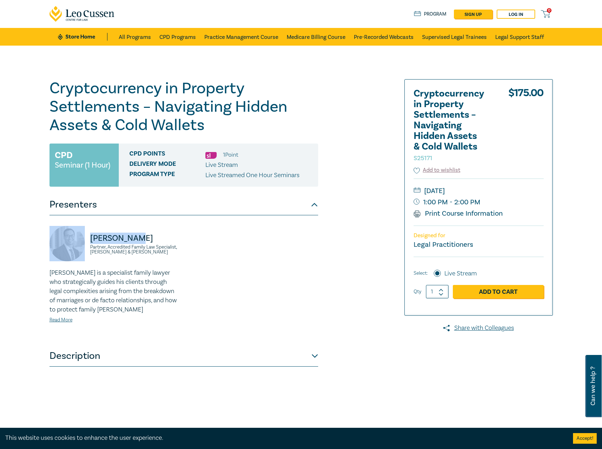
drag, startPoint x: 146, startPoint y: 239, endPoint x: 70, endPoint y: 241, distance: 76.0
click at [70, 241] on div "Byron Leong Partner, Accredited Family Law Specialist, Lander & Rogers" at bounding box center [114, 247] width 130 height 42
copy div "Byron Leong"
drag, startPoint x: 519, startPoint y: 189, endPoint x: 512, endPoint y: 189, distance: 7.4
click at [512, 189] on small "Thursday, 27 November 2025" at bounding box center [478, 190] width 130 height 11
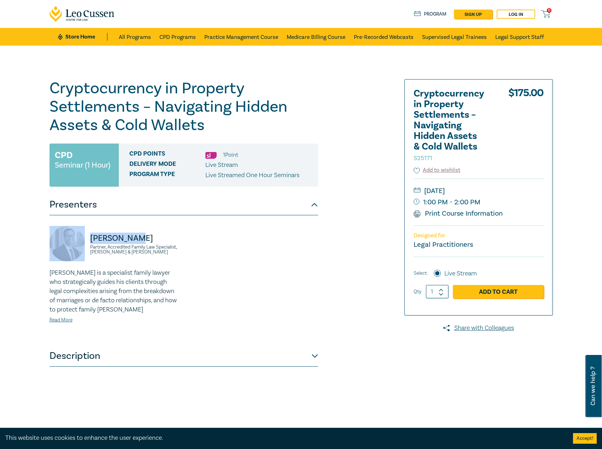
click at [474, 189] on small "Thursday, 27 November 2025" at bounding box center [478, 190] width 130 height 11
drag, startPoint x: 465, startPoint y: 190, endPoint x: 514, endPoint y: 191, distance: 48.4
click at [514, 191] on small "Thursday, 27 November 2025" at bounding box center [478, 190] width 130 height 11
copy small "November 2025"
click at [134, 254] on small "Partner, Accredited Family Law Specialist, Lander & Rogers" at bounding box center [134, 249] width 89 height 10
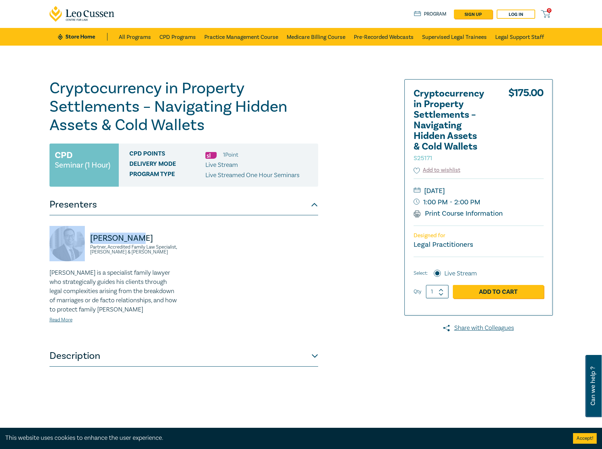
drag, startPoint x: 139, startPoint y: 240, endPoint x: 83, endPoint y: 240, distance: 55.8
click at [83, 240] on div "Byron Leong Partner, Accredited Family Law Specialist, Lander & Rogers" at bounding box center [114, 247] width 130 height 42
copy div "Byron Leong"
drag, startPoint x: 136, startPoint y: 255, endPoint x: 84, endPoint y: 249, distance: 52.6
click at [84, 249] on div "Byron Leong Partner, Accredited Family Law Specialist, Lander & Rogers" at bounding box center [114, 247] width 130 height 42
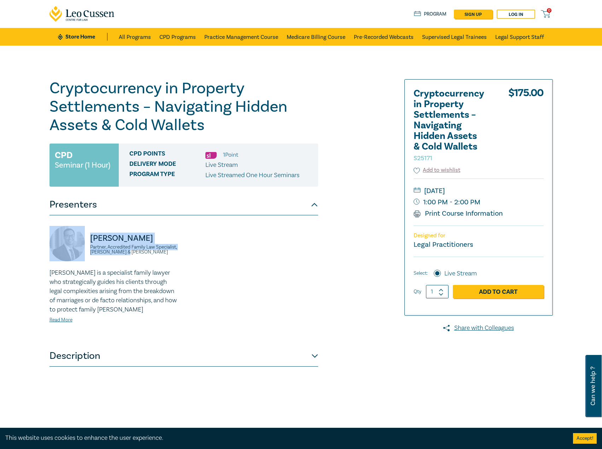
click at [119, 246] on small "Partner, Accredited Family Law Specialist, Lander & Rogers" at bounding box center [134, 249] width 89 height 10
drag, startPoint x: 135, startPoint y: 252, endPoint x: 90, endPoint y: 249, distance: 44.3
click at [90, 249] on small "Partner, Accredited Family Law Specialist, Lander & Rogers" at bounding box center [134, 249] width 89 height 10
copy small "Partner, Accredited Family Law Specialist, Lander & Rogers"
click at [72, 320] on link "Read More" at bounding box center [60, 320] width 23 height 6
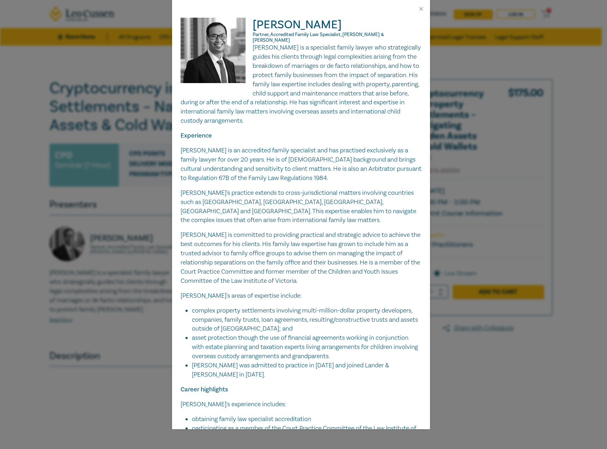
click at [250, 41] on img at bounding box center [217, 54] width 72 height 72
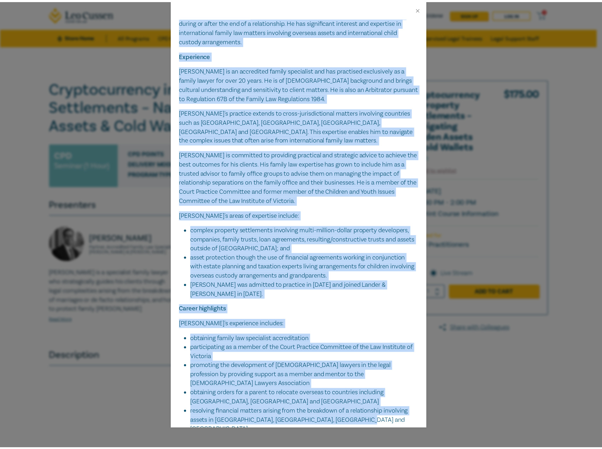
scroll to position [83, 0]
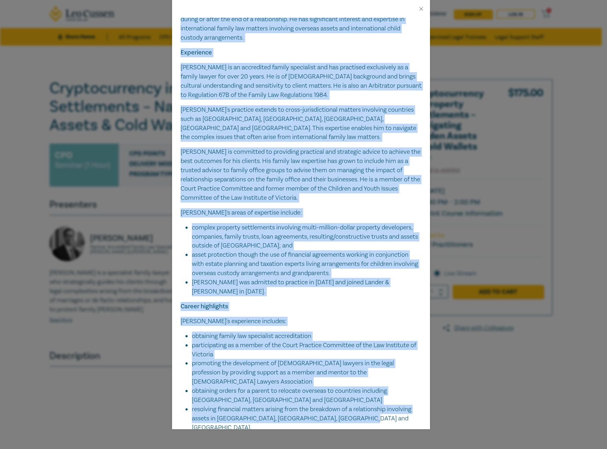
drag, startPoint x: 251, startPoint y: 43, endPoint x: 377, endPoint y: 397, distance: 375.6
click at [377, 397] on div "Byron is a specialist family lawyer who strategically guides his clients throug…" at bounding box center [301, 196] width 241 height 472
copy div "Byron is a specialist family lawyer who strategically guides his clients throug…"
click at [487, 124] on div "Byron Leong Partner, Accredited Family Law Specialist, Lander & Rogers Byron is…" at bounding box center [303, 224] width 607 height 449
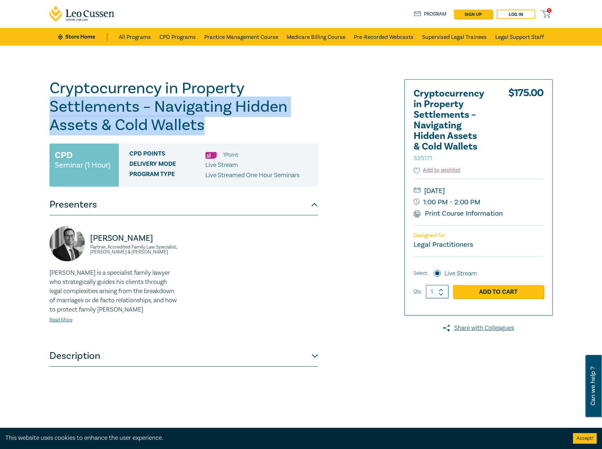
drag, startPoint x: 236, startPoint y: 130, endPoint x: 34, endPoint y: 101, distance: 204.1
click at [34, 101] on div "Cryptocurrency in Property Settlements – Navigating Hidden Assets & Cold Wallet…" at bounding box center [301, 256] width 602 height 420
click at [225, 114] on h1 "Cryptocurrency in Property Settlements – Navigating Hidden Assets & Cold Wallet…" at bounding box center [183, 106] width 269 height 55
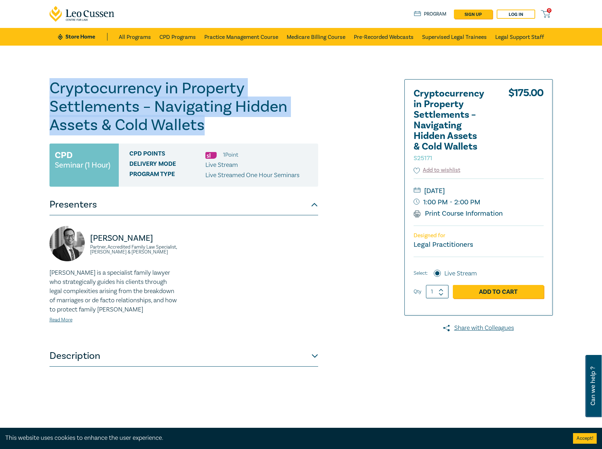
drag, startPoint x: 212, startPoint y: 130, endPoint x: 20, endPoint y: 88, distance: 196.4
click at [20, 88] on div "Cryptocurrency in Property Settlements – Navigating Hidden Assets & Cold Wallet…" at bounding box center [301, 256] width 602 height 420
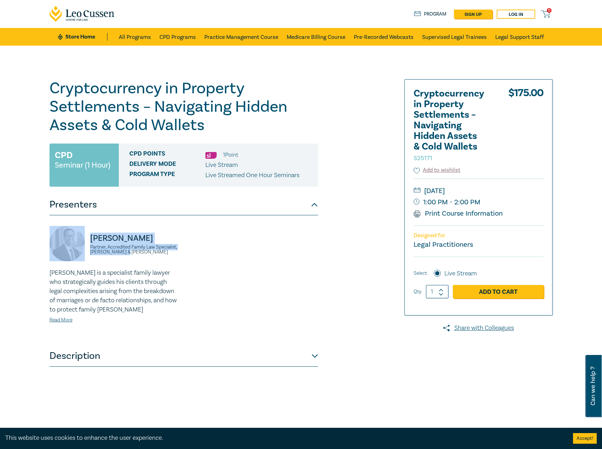
drag, startPoint x: 133, startPoint y: 254, endPoint x: 103, endPoint y: 240, distance: 33.0
click at [83, 239] on div "Byron Leong Partner, Accredited Family Law Specialist, Lander & Rogers" at bounding box center [114, 247] width 130 height 42
drag, startPoint x: 522, startPoint y: 190, endPoint x: 513, endPoint y: 190, distance: 9.2
click at [513, 190] on small "Thursday, 27 November 2025" at bounding box center [478, 190] width 130 height 11
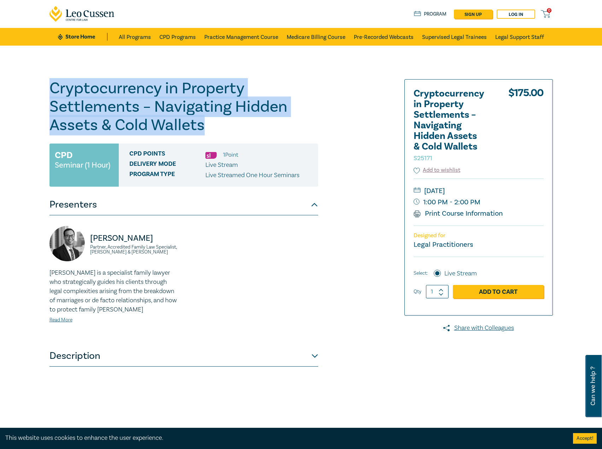
drag, startPoint x: 243, startPoint y: 128, endPoint x: 0, endPoint y: 77, distance: 248.3
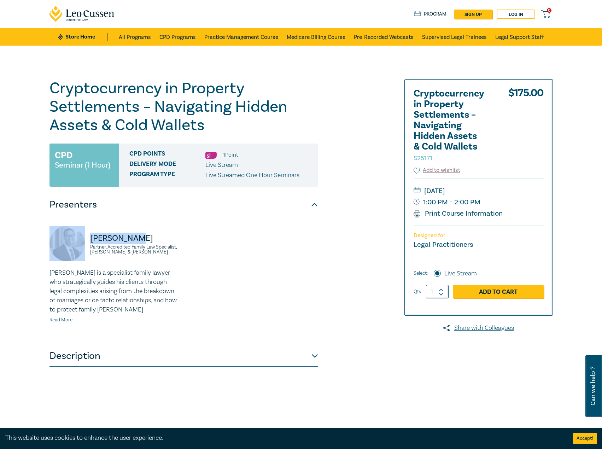
drag, startPoint x: 148, startPoint y: 242, endPoint x: 93, endPoint y: 238, distance: 54.5
click at [63, 235] on div "Byron Leong Partner, Accredited Family Law Specialist, Lander & Rogers" at bounding box center [114, 247] width 130 height 42
drag, startPoint x: 114, startPoint y: 239, endPoint x: 126, endPoint y: 236, distance: 13.0
click at [114, 238] on p "Byron Leong" at bounding box center [134, 237] width 89 height 11
click at [143, 241] on p "Byron Leong" at bounding box center [134, 237] width 89 height 11
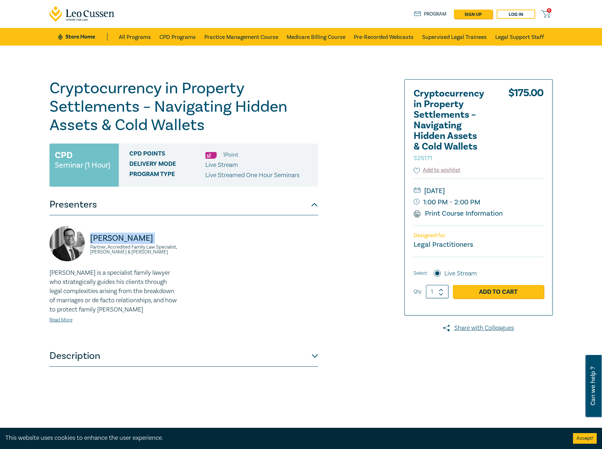
drag, startPoint x: 143, startPoint y: 241, endPoint x: 89, endPoint y: 237, distance: 54.2
click at [89, 237] on div "Byron Leong Partner, Accredited Family Law Specialist, Lander & Rogers" at bounding box center [114, 247] width 130 height 42
drag, startPoint x: 148, startPoint y: 257, endPoint x: 85, endPoint y: 247, distance: 63.7
click at [85, 247] on div "Byron Leong Partner, Accredited Family Law Specialist, Lander & Rogers" at bounding box center [114, 247] width 130 height 42
click at [547, 12] on span "0" at bounding box center [549, 10] width 5 height 5
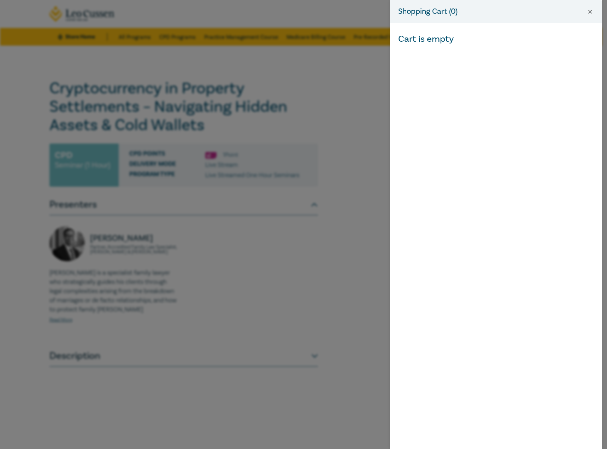
click at [588, 13] on button "Close" at bounding box center [590, 11] width 6 height 6
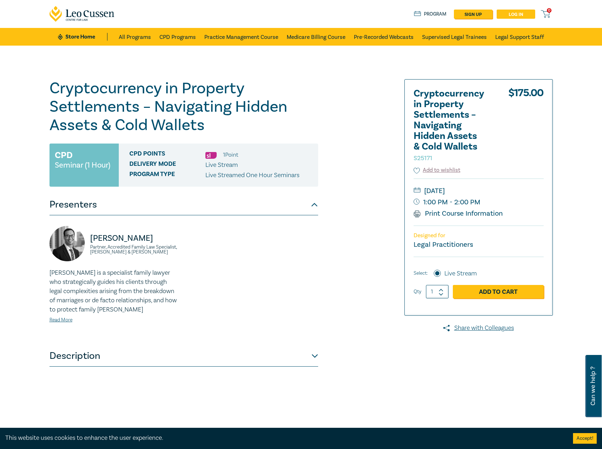
click at [507, 13] on link "Log in" at bounding box center [515, 14] width 39 height 9
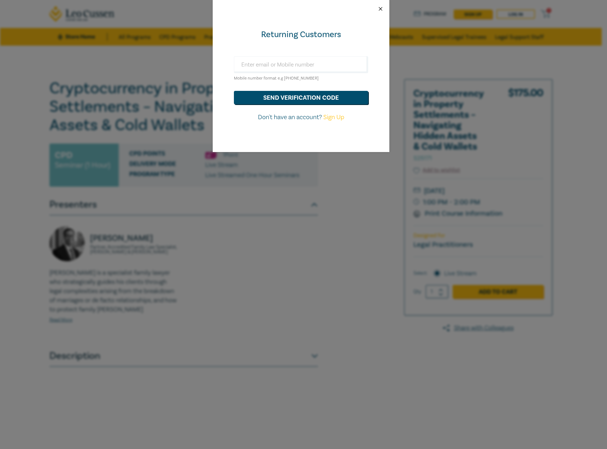
click at [381, 7] on button "Close" at bounding box center [380, 9] width 6 height 6
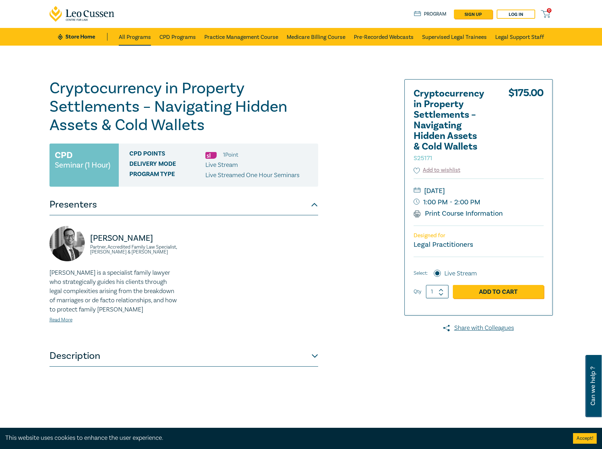
click at [132, 37] on link "All Programs" at bounding box center [135, 37] width 32 height 18
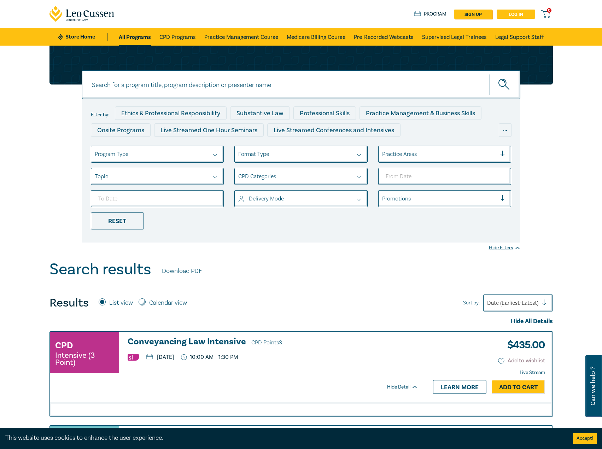
click at [522, 16] on link "Log in" at bounding box center [515, 14] width 39 height 9
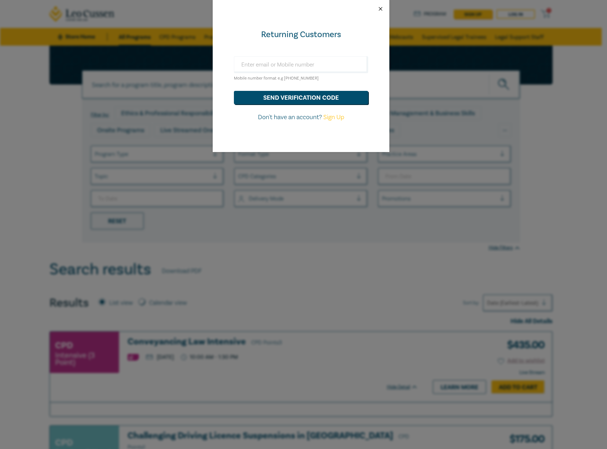
click at [378, 9] on button "Close" at bounding box center [380, 9] width 6 height 6
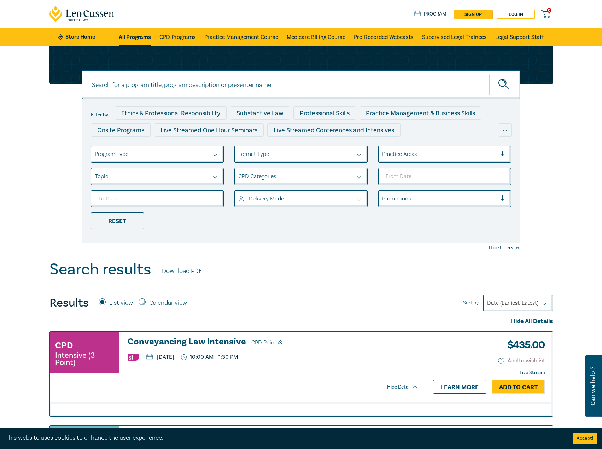
click at [142, 40] on link "All Programs" at bounding box center [135, 37] width 32 height 18
click at [174, 35] on link "CPD Programs" at bounding box center [177, 37] width 36 height 18
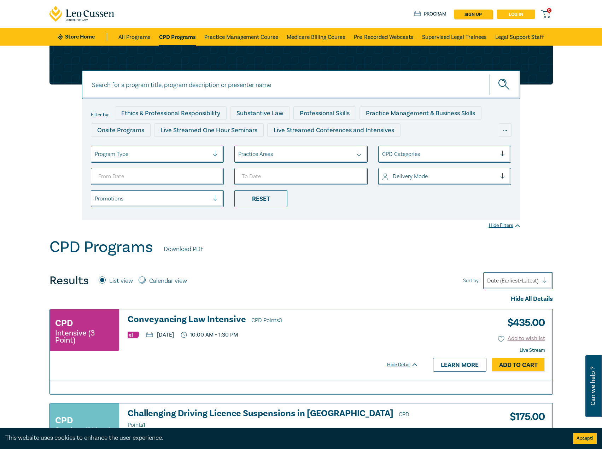
click at [513, 15] on link "Log in" at bounding box center [515, 14] width 39 height 9
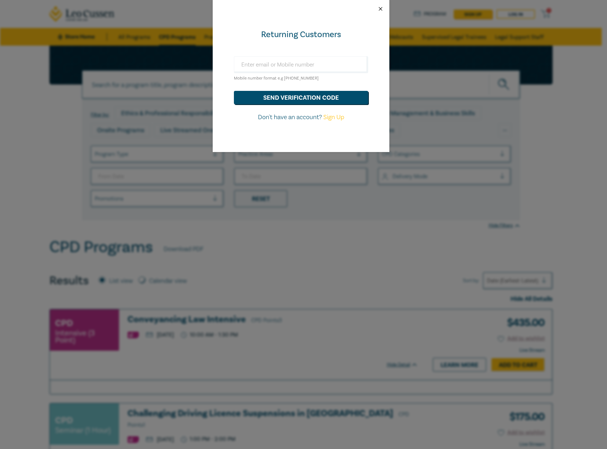
click at [379, 6] on button "Close" at bounding box center [380, 9] width 6 height 6
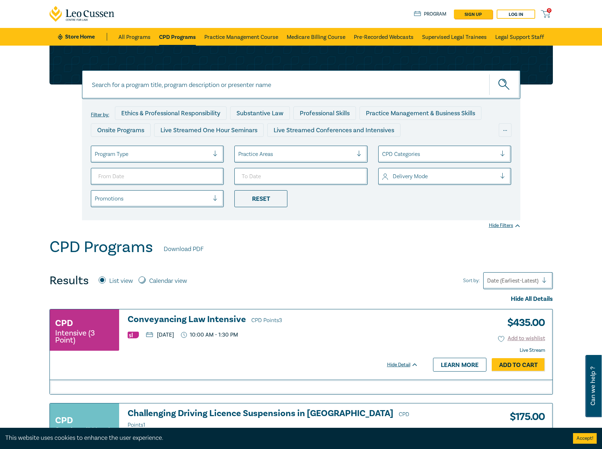
click at [105, 12] on icon at bounding box center [106, 15] width 4 height 6
